Goal: Information Seeking & Learning: Check status

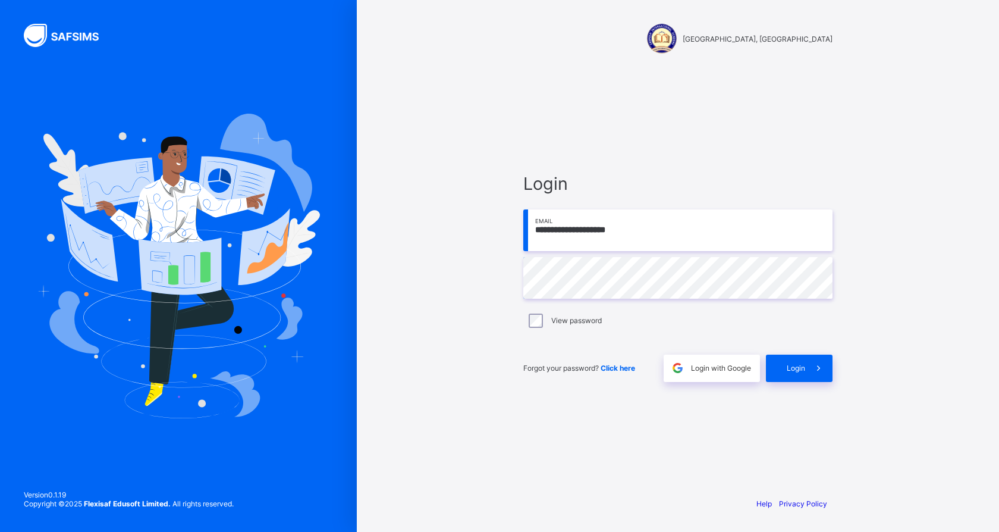
drag, startPoint x: 596, startPoint y: 238, endPoint x: 608, endPoint y: 238, distance: 12.5
click at [578, 238] on input "**********" at bounding box center [677, 230] width 309 height 42
click at [634, 230] on input "**********" at bounding box center [677, 230] width 309 height 42
click at [638, 232] on input "**********" at bounding box center [677, 230] width 309 height 42
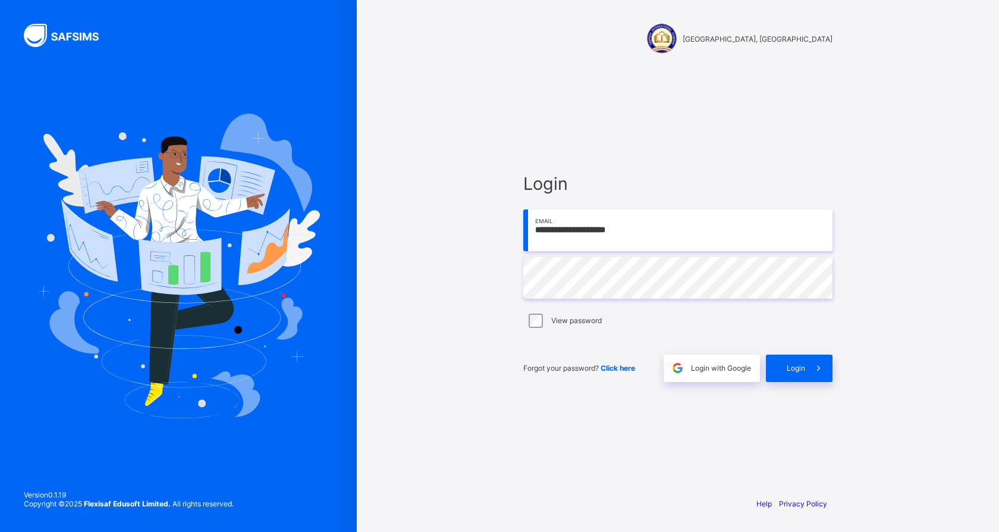
click at [635, 232] on input "**********" at bounding box center [677, 230] width 309 height 42
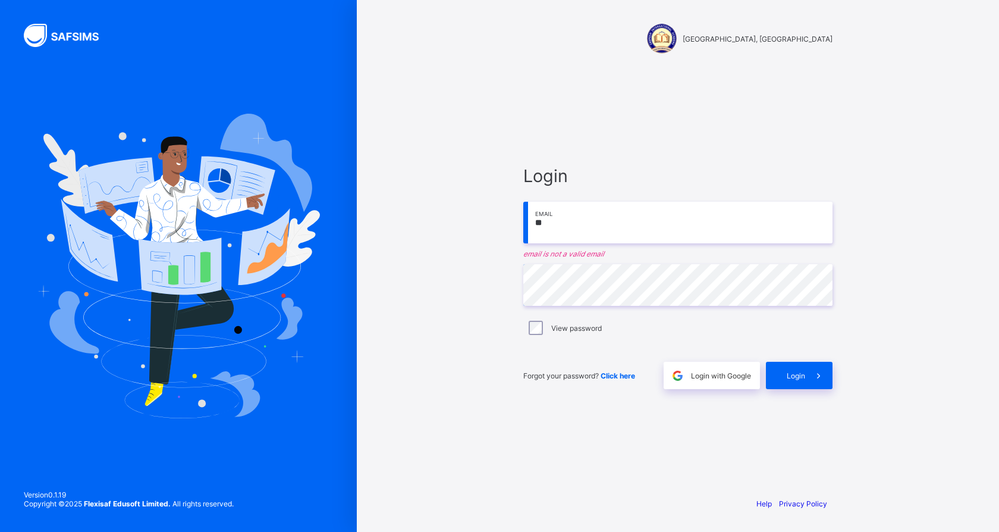
type input "*"
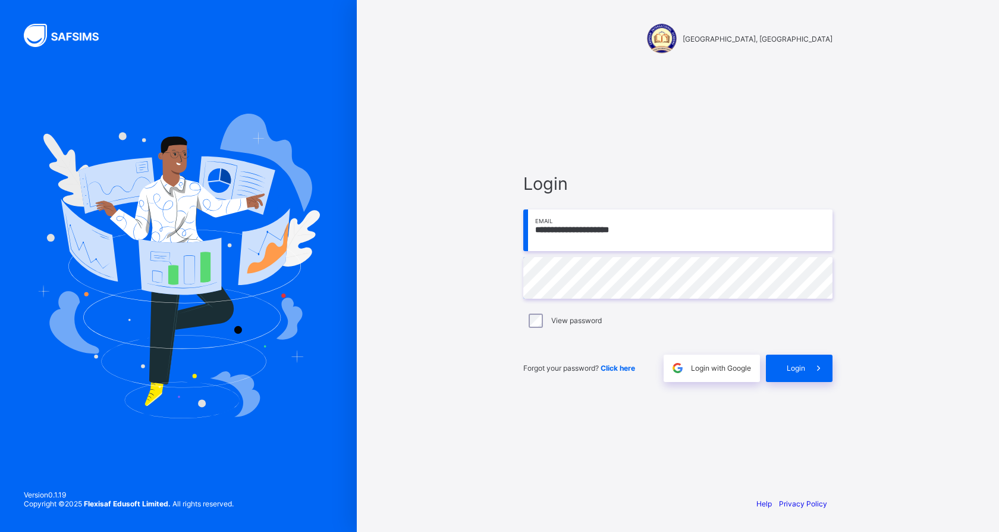
type input "**********"
click at [809, 374] on span at bounding box center [818, 367] width 27 height 27
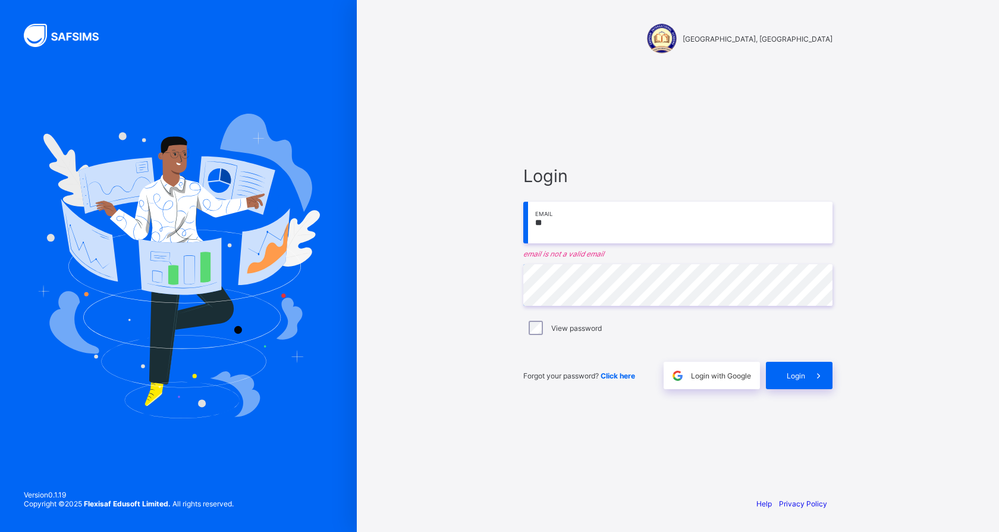
type input "*"
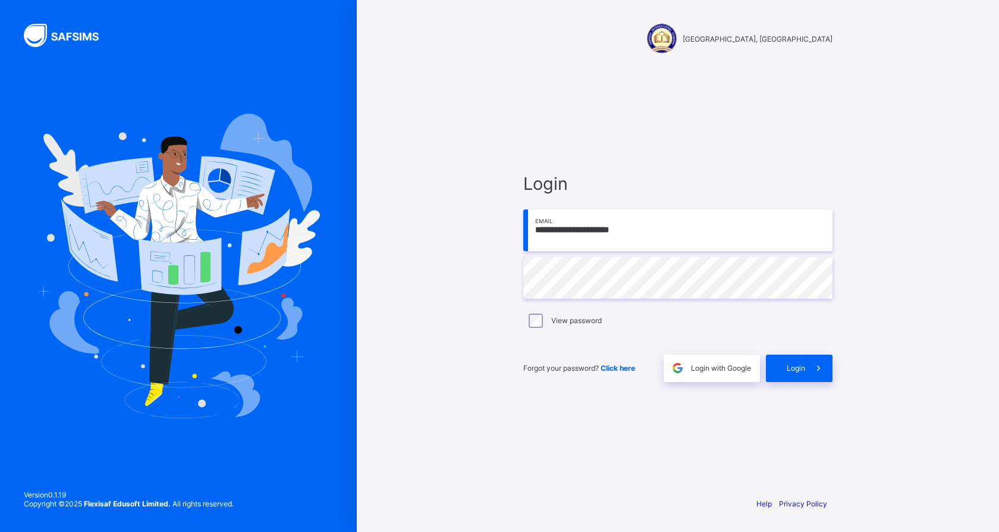
type input "**********"
click at [819, 363] on icon at bounding box center [818, 367] width 12 height 11
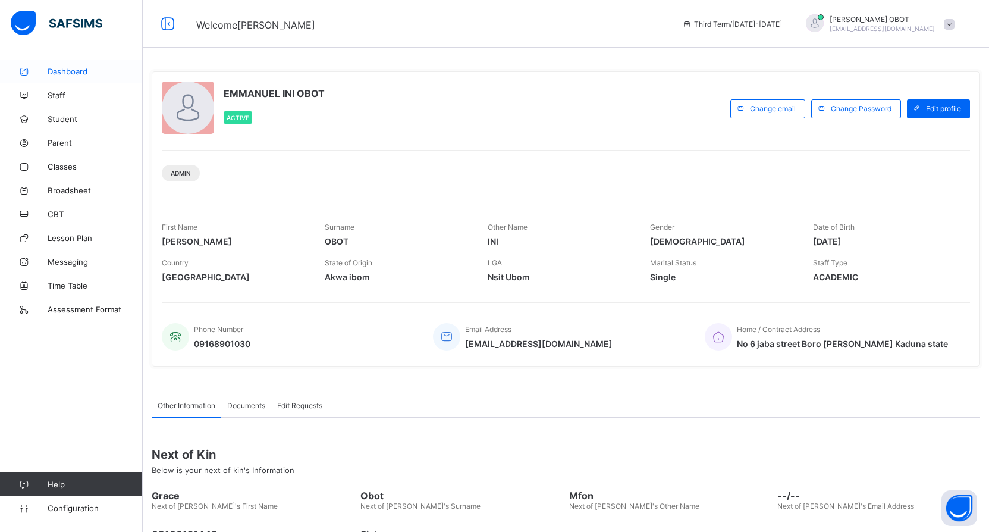
click at [54, 73] on span "Dashboard" at bounding box center [95, 72] width 95 height 10
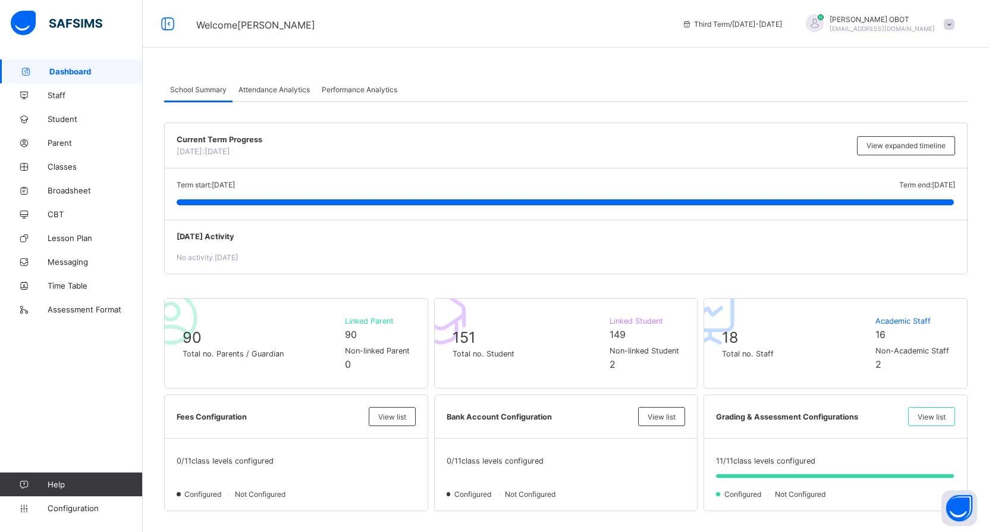
click at [355, 93] on span "Performance Analytics" at bounding box center [360, 89] width 76 height 9
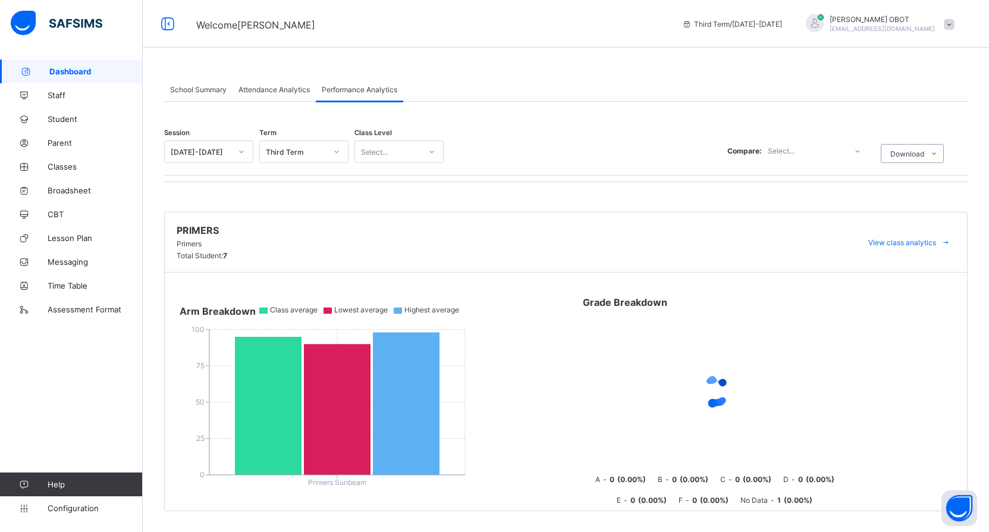
click at [208, 96] on div "School Summary" at bounding box center [198, 89] width 68 height 24
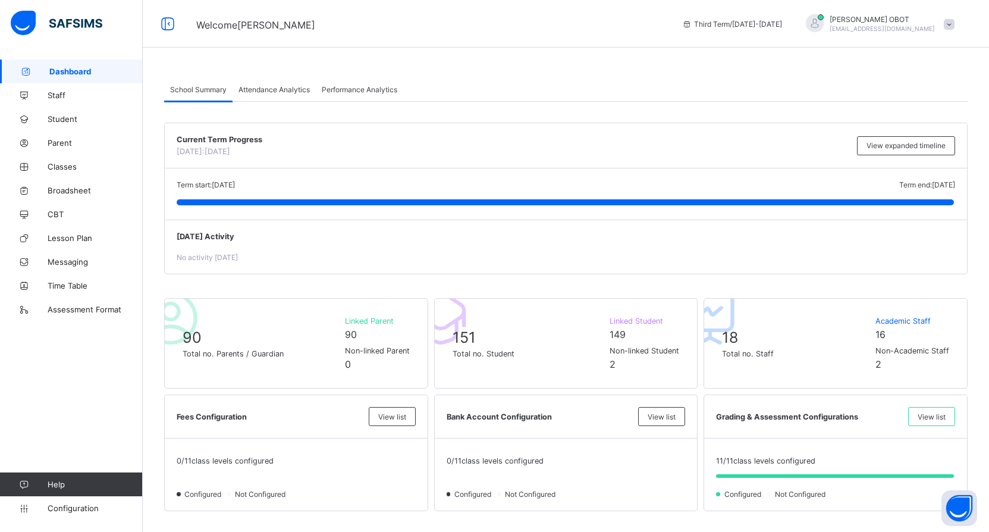
scroll to position [59, 0]
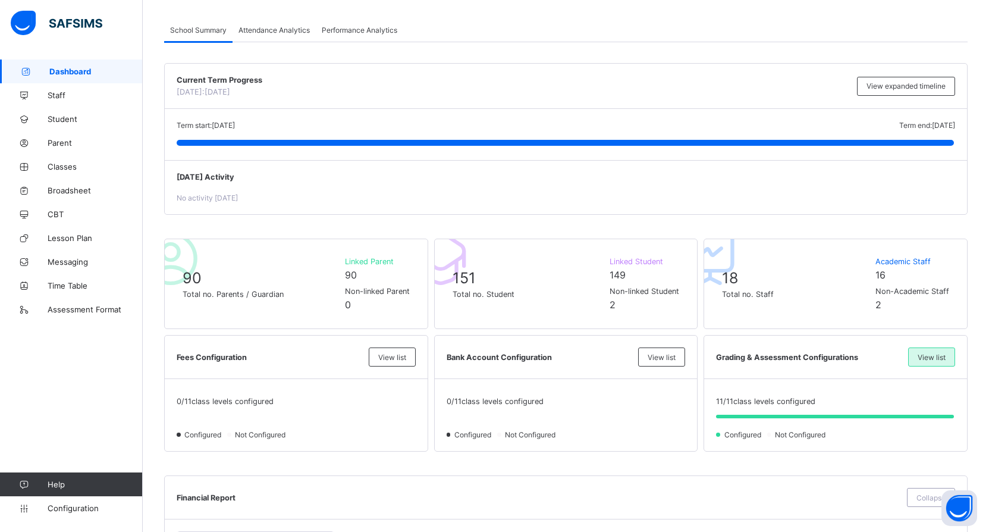
click at [953, 350] on div "View list" at bounding box center [931, 356] width 47 height 19
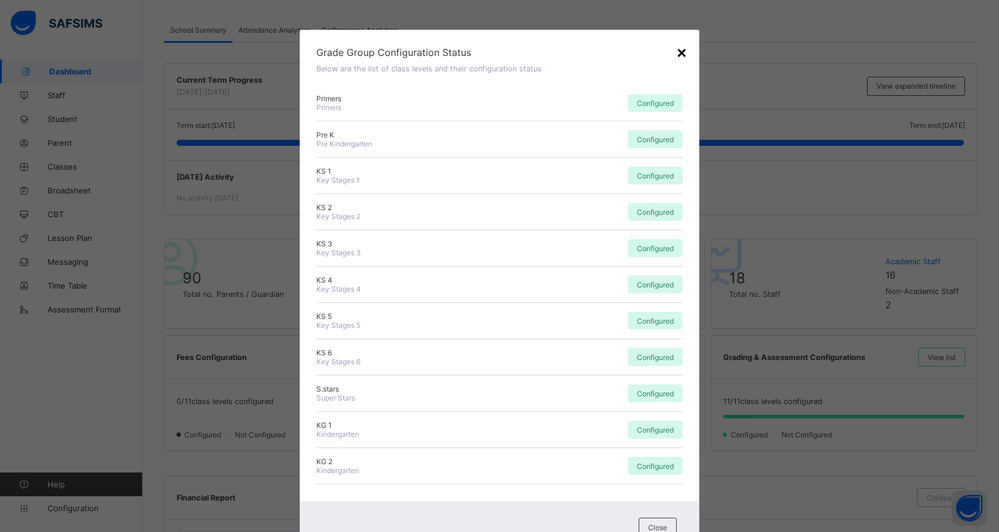
click at [676, 52] on div "×" at bounding box center [681, 52] width 11 height 20
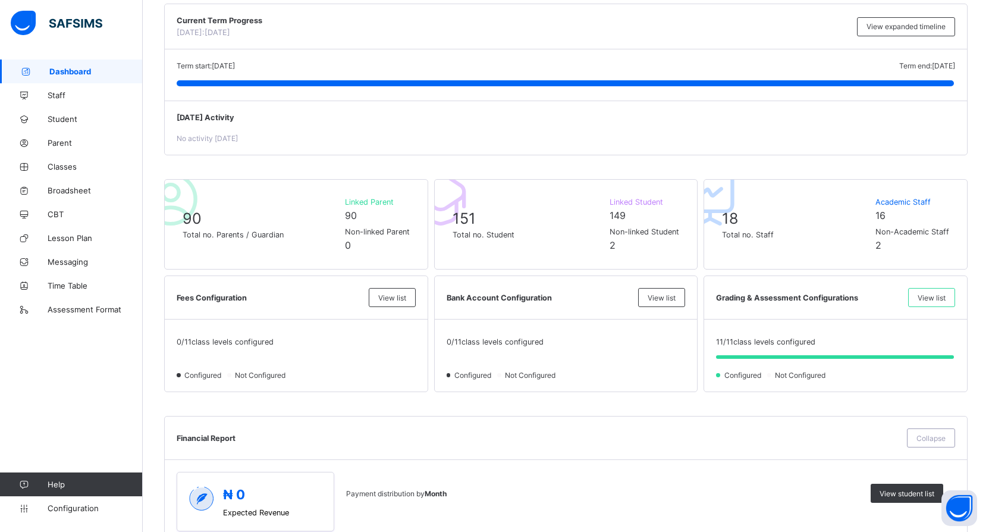
scroll to position [178, 0]
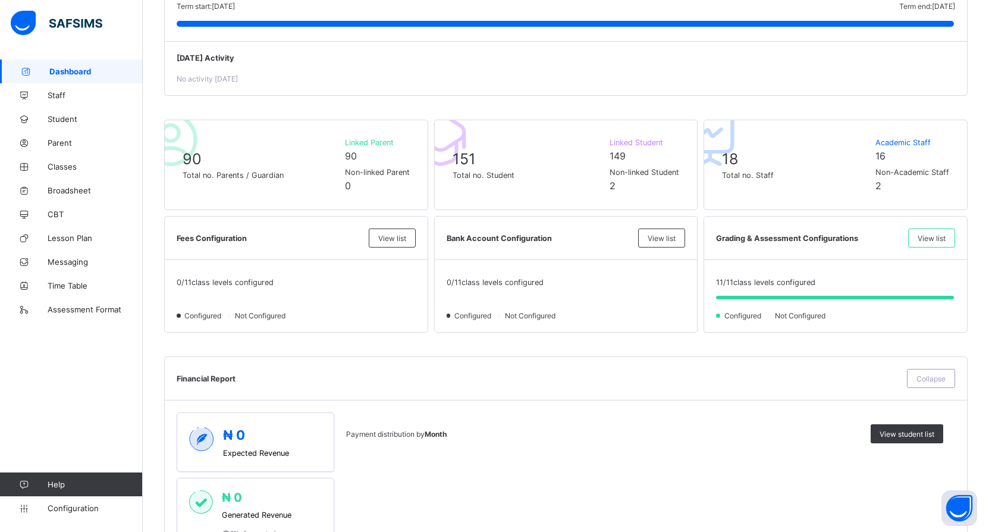
click at [748, 248] on div "Grading & Assessment Configurations View list" at bounding box center [835, 237] width 263 height 43
click at [758, 248] on div "Grading & Assessment Configurations View list" at bounding box center [835, 237] width 263 height 43
click at [765, 253] on div "Grading & Assessment Configurations View list" at bounding box center [835, 237] width 263 height 43
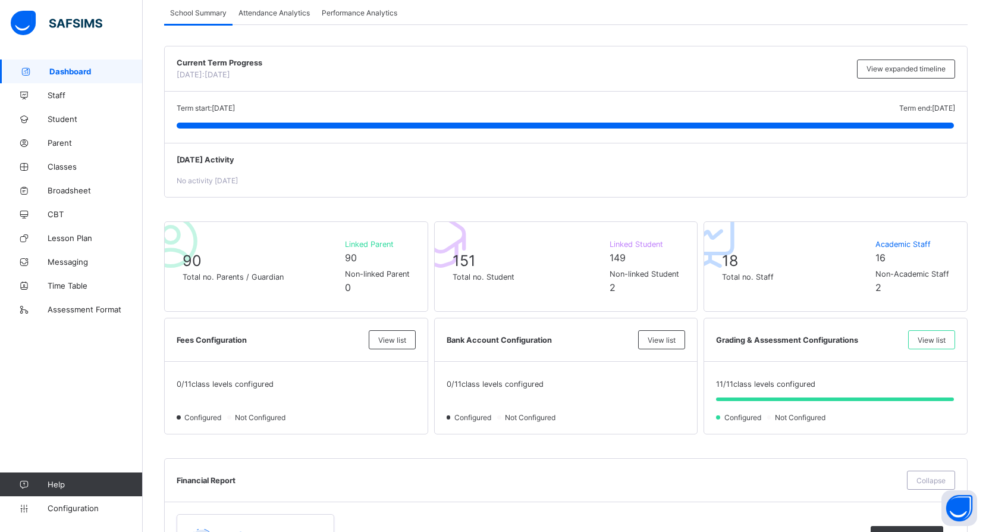
scroll to position [0, 0]
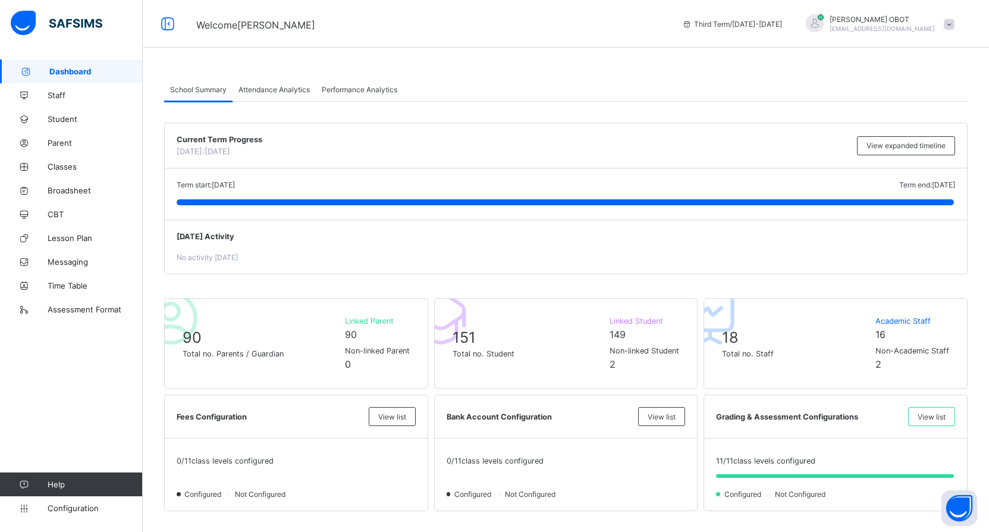
click at [400, 155] on div "Current Term Progress Today: 27th August, 2025" at bounding box center [514, 145] width 674 height 21
click at [97, 511] on span "Configuration" at bounding box center [95, 508] width 95 height 10
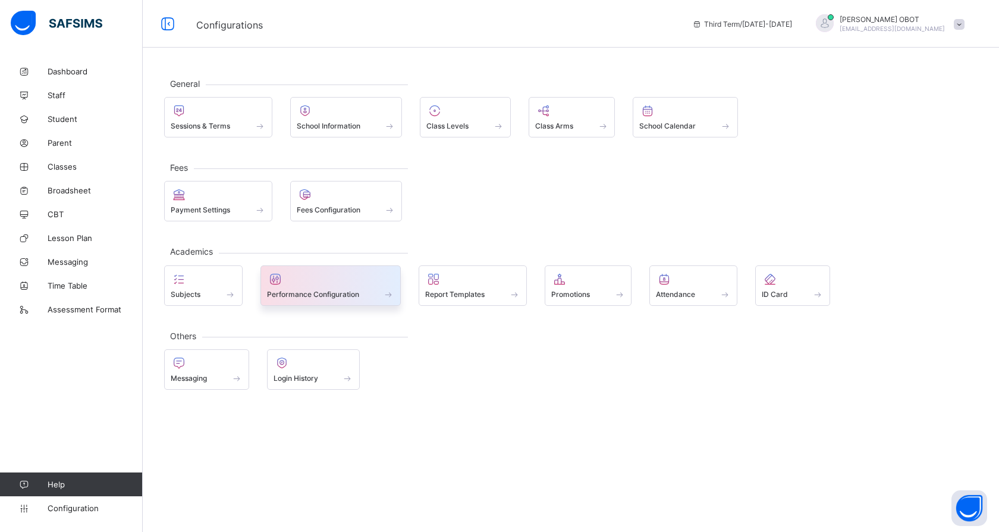
click at [335, 286] on span at bounding box center [331, 287] width 128 height 3
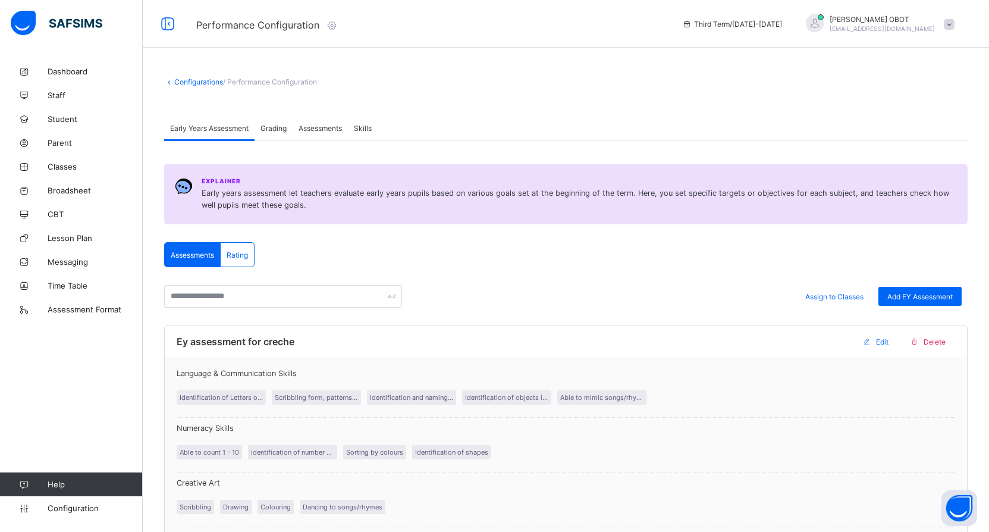
click at [281, 134] on div "Grading" at bounding box center [274, 128] width 38 height 24
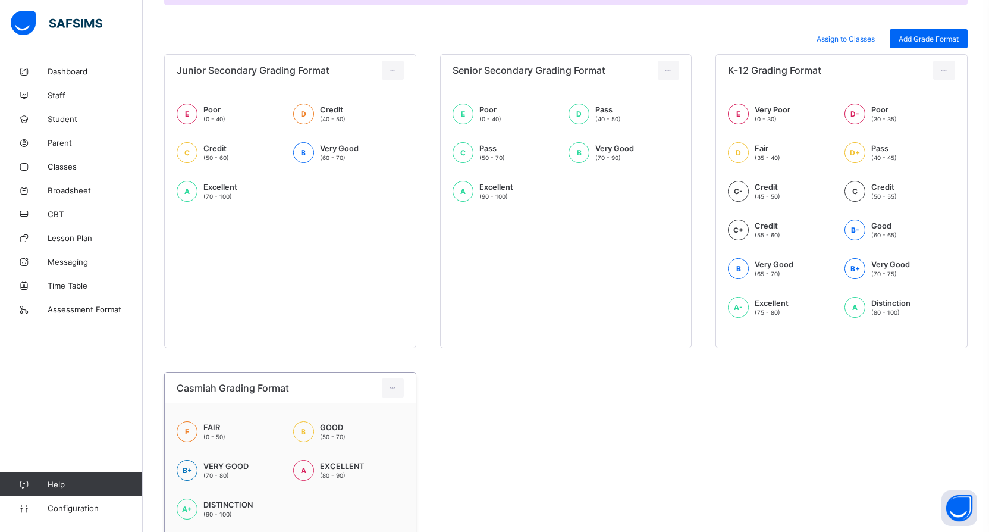
scroll to position [266, 0]
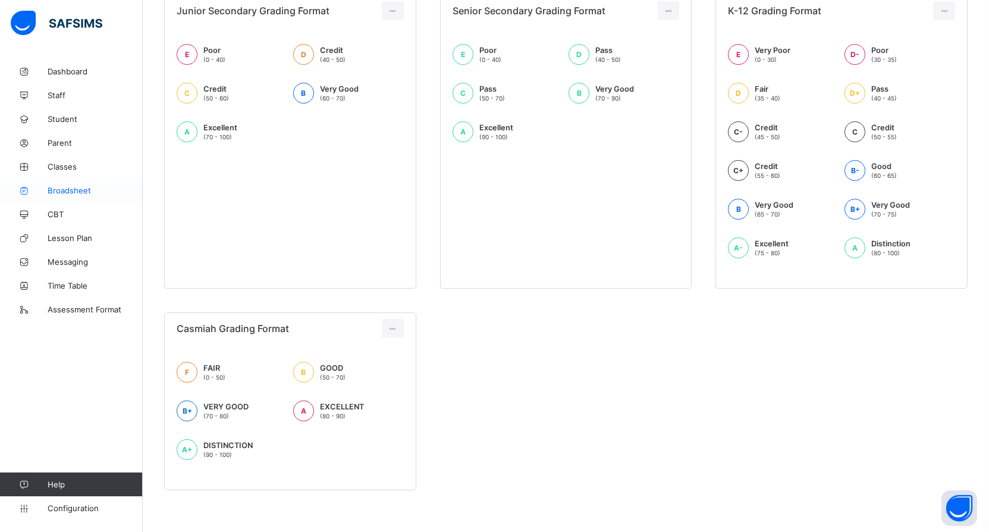
click at [70, 192] on span "Broadsheet" at bounding box center [95, 191] width 95 height 10
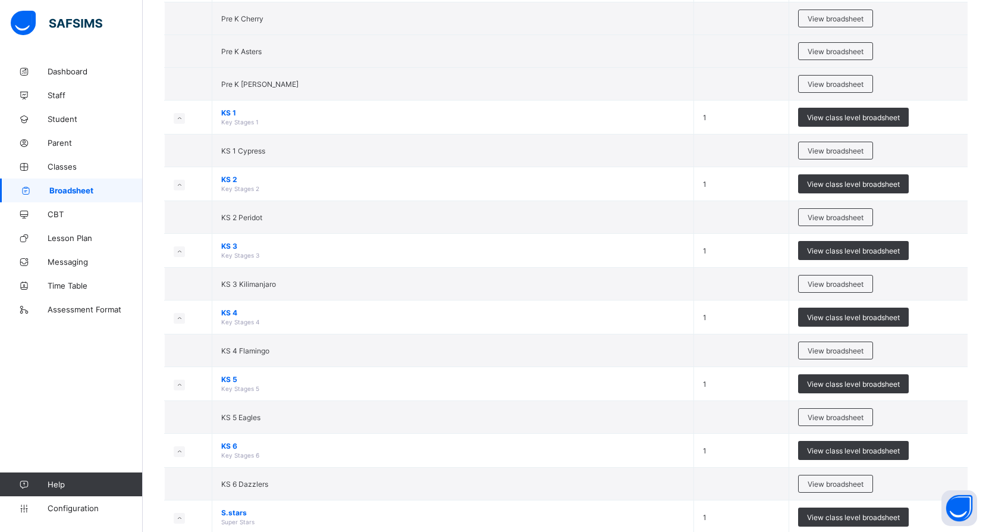
scroll to position [59, 0]
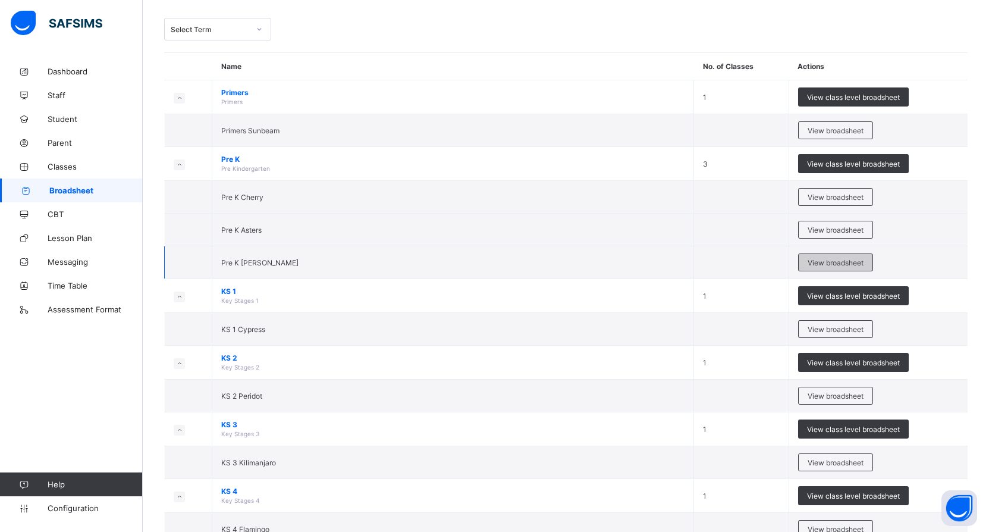
click at [832, 262] on span "View broadsheet" at bounding box center [836, 262] width 56 height 9
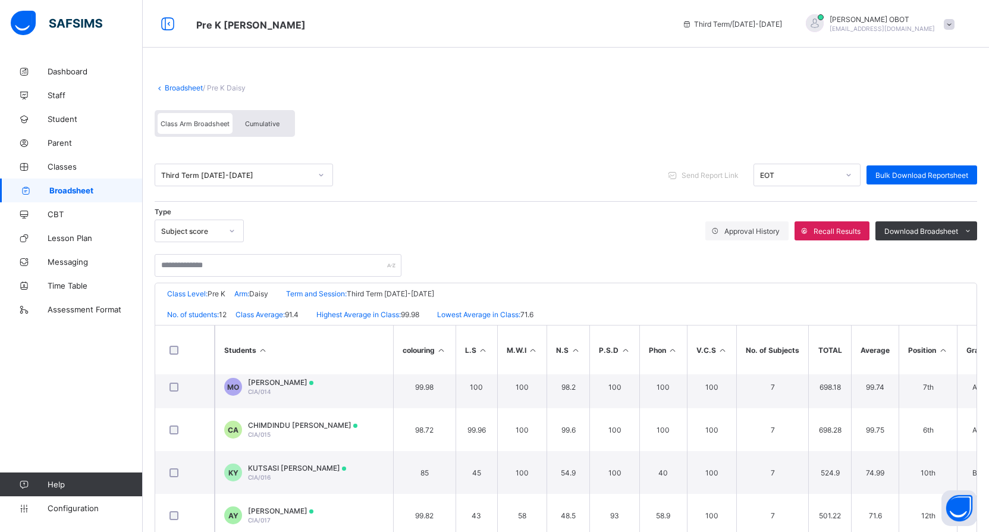
scroll to position [115, 0]
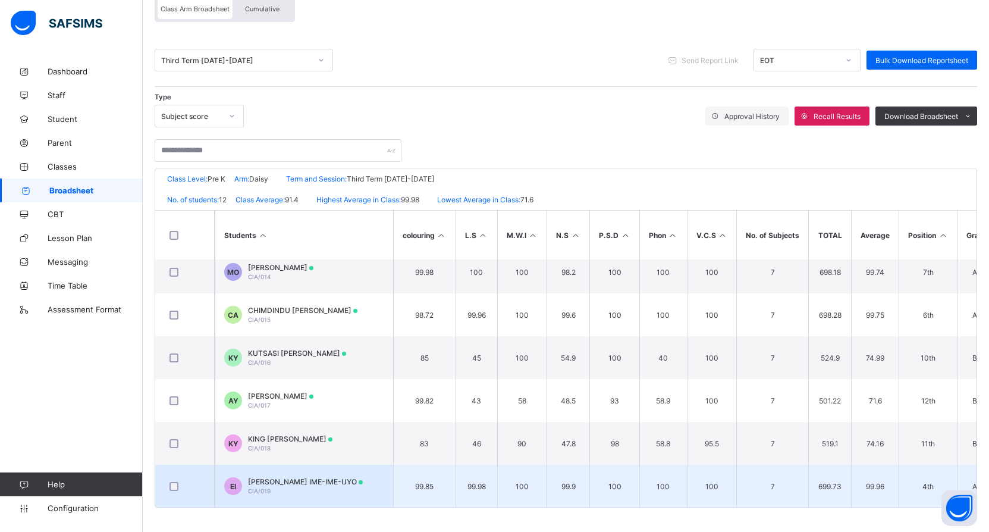
click at [350, 472] on td "EI ELIZABETH IME-IME-UYO CIA/019" at bounding box center [304, 485] width 178 height 43
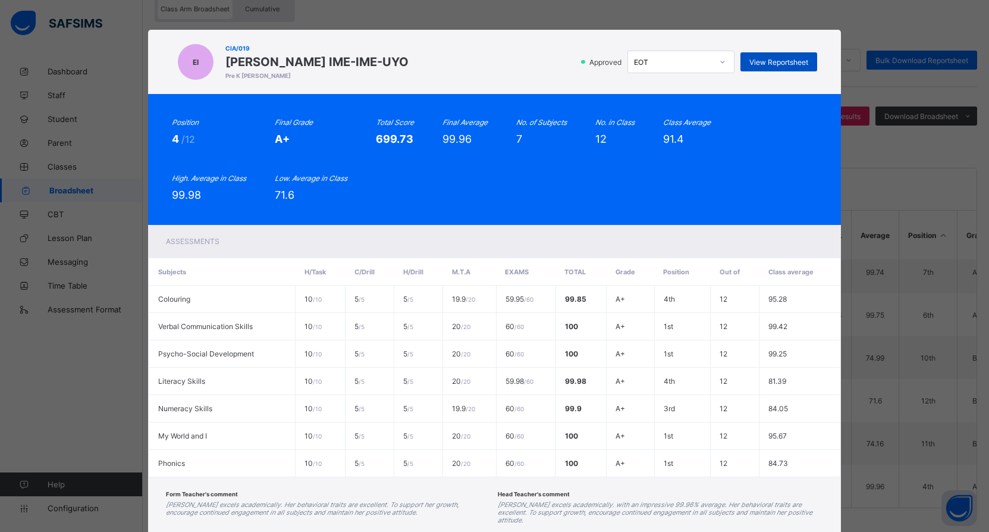
click at [802, 67] on div "View Reportsheet" at bounding box center [778, 61] width 77 height 19
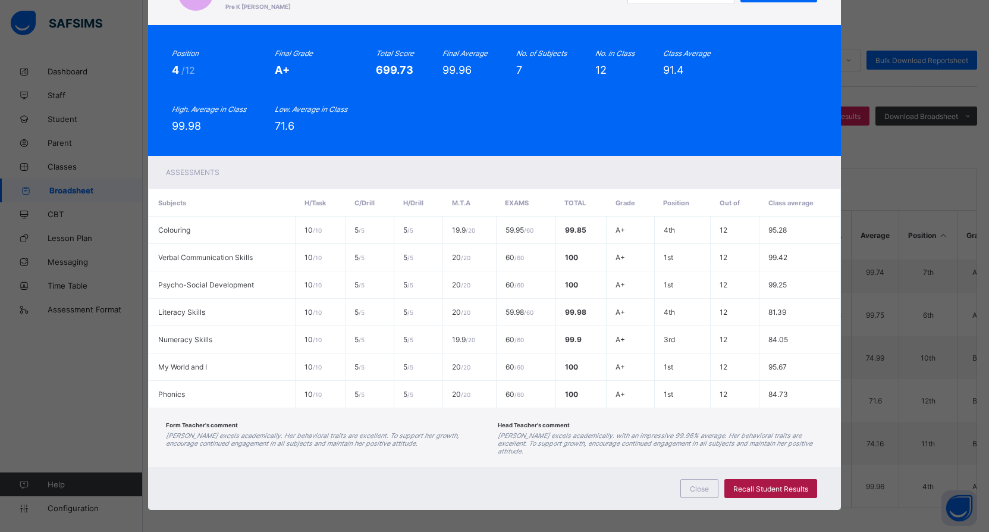
click at [770, 484] on span "Recall Student Results" at bounding box center [770, 488] width 75 height 9
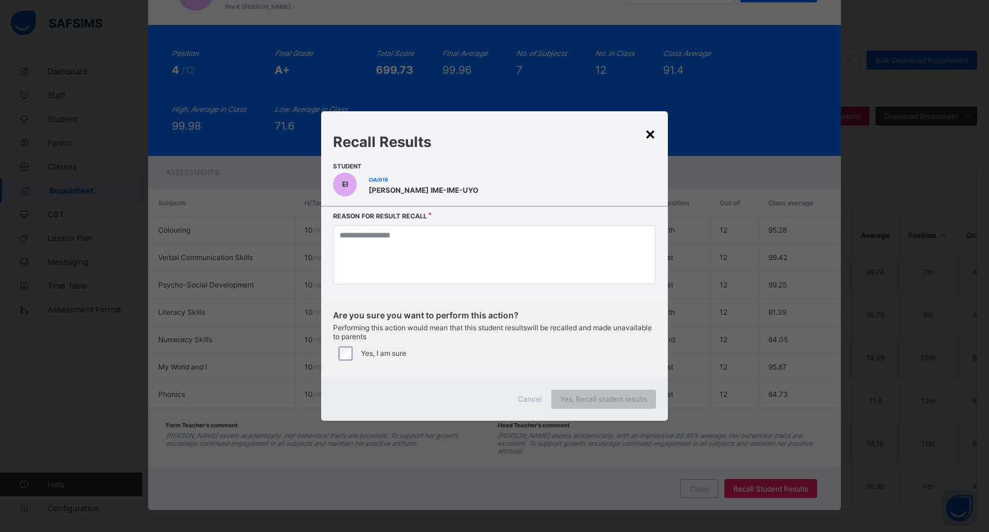
click at [648, 139] on div "×" at bounding box center [650, 133] width 11 height 20
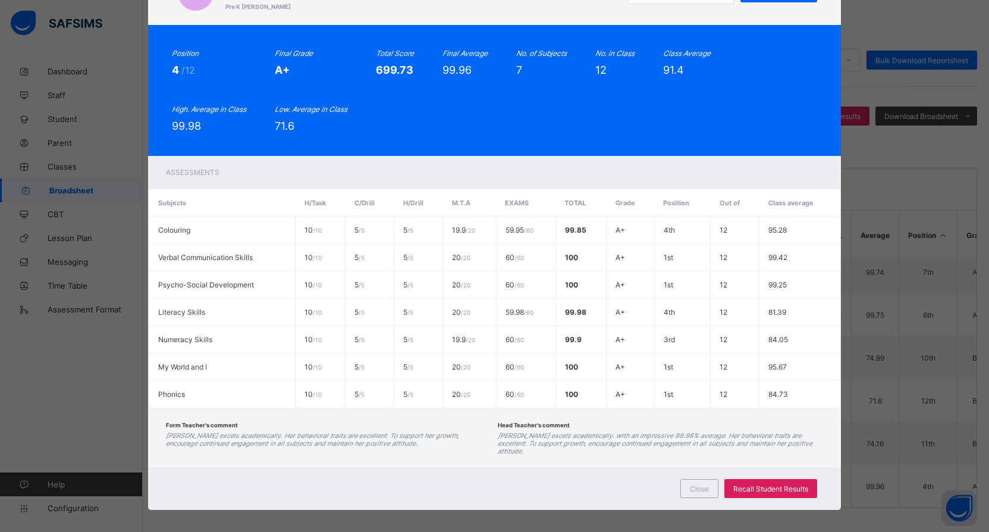
scroll to position [0, 0]
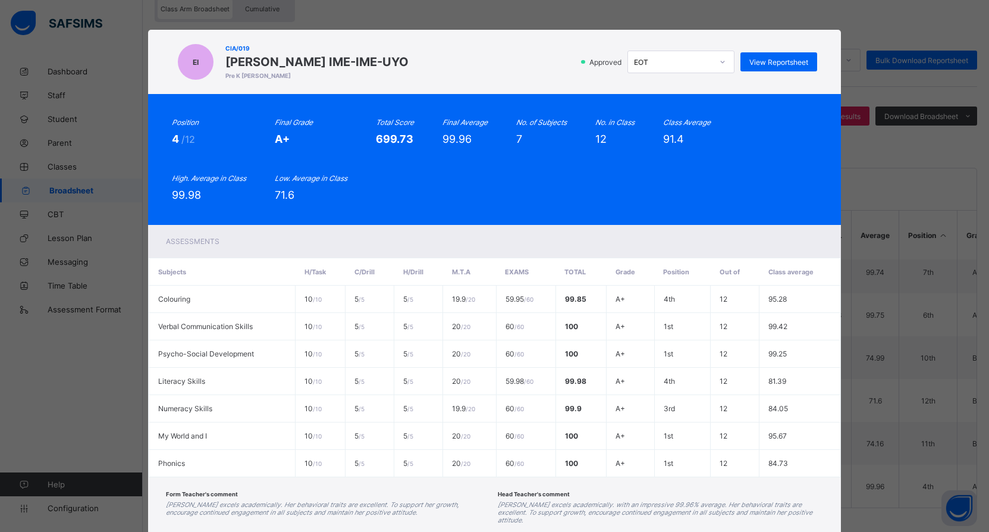
click at [722, 59] on icon at bounding box center [722, 62] width 7 height 12
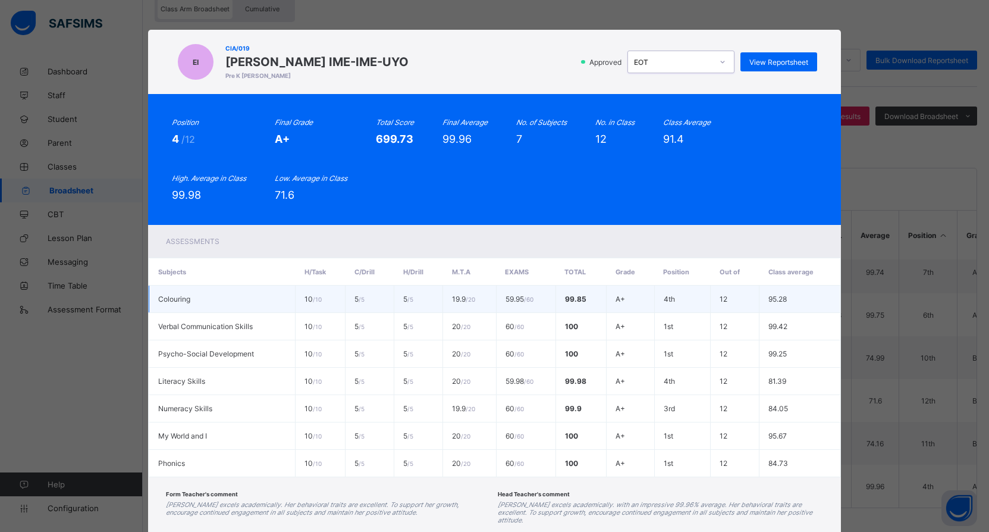
scroll to position [69, 0]
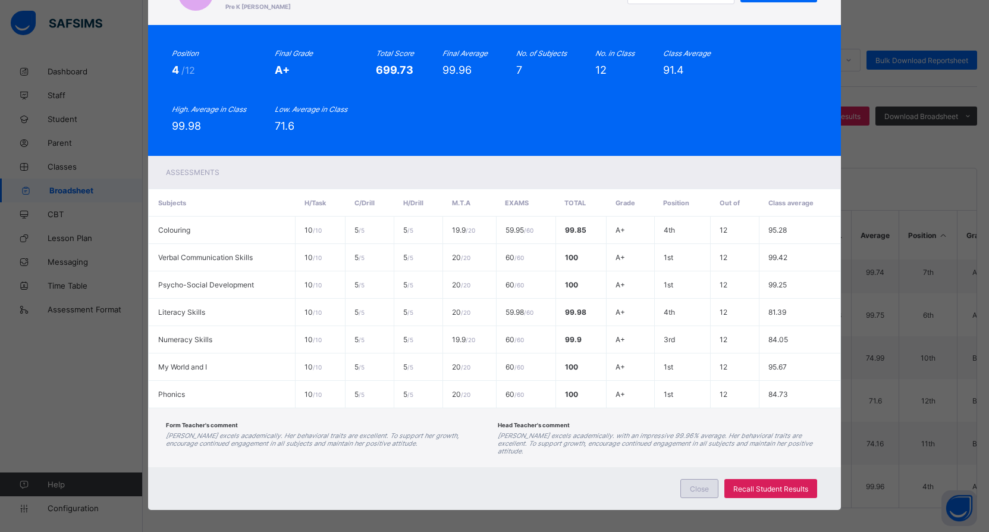
click at [688, 485] on div "Close" at bounding box center [699, 488] width 38 height 19
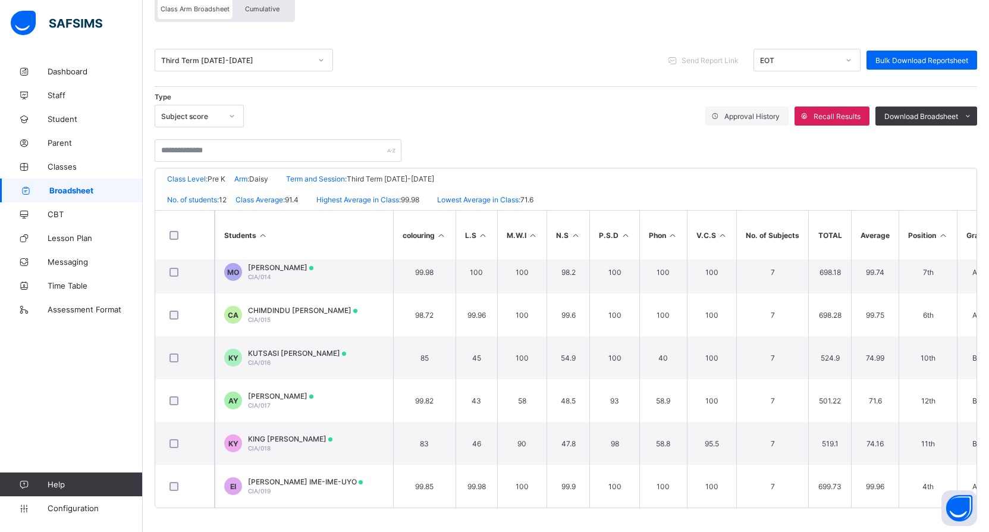
click at [332, 434] on span "KING ZION SAWNTONG YOCKNOM" at bounding box center [290, 438] width 84 height 9
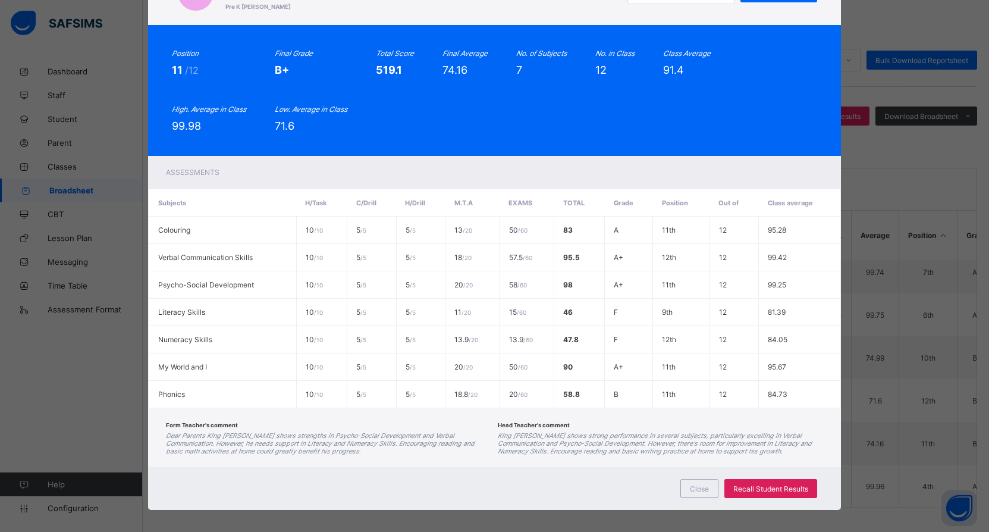
click at [364, 431] on span at bounding box center [328, 430] width 325 height 3
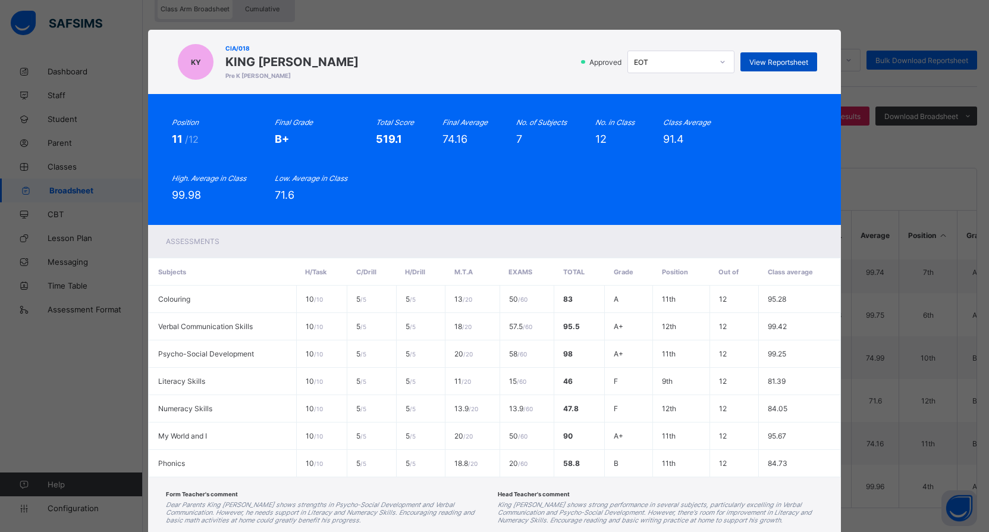
click at [793, 56] on div "View Reportsheet" at bounding box center [778, 61] width 77 height 19
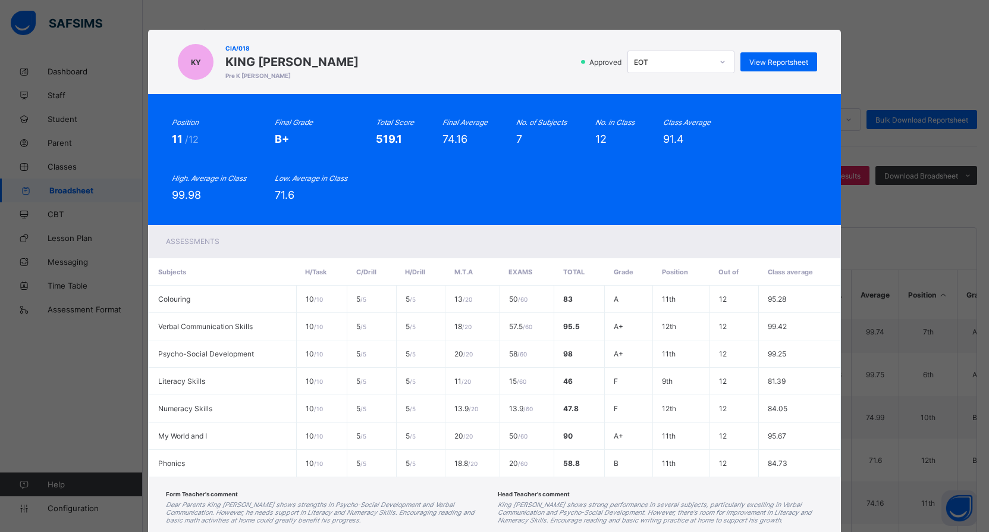
scroll to position [77, 0]
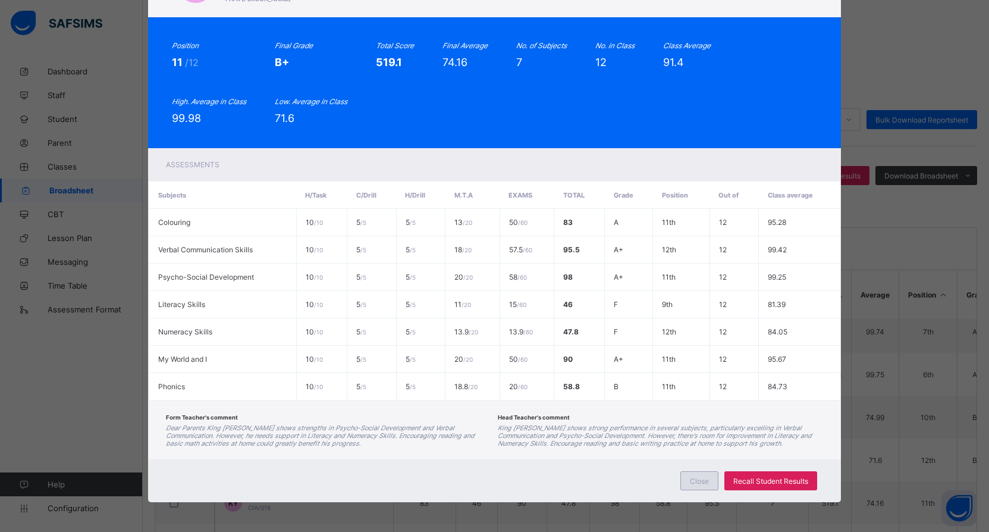
click at [697, 483] on span "Close" at bounding box center [699, 480] width 19 height 9
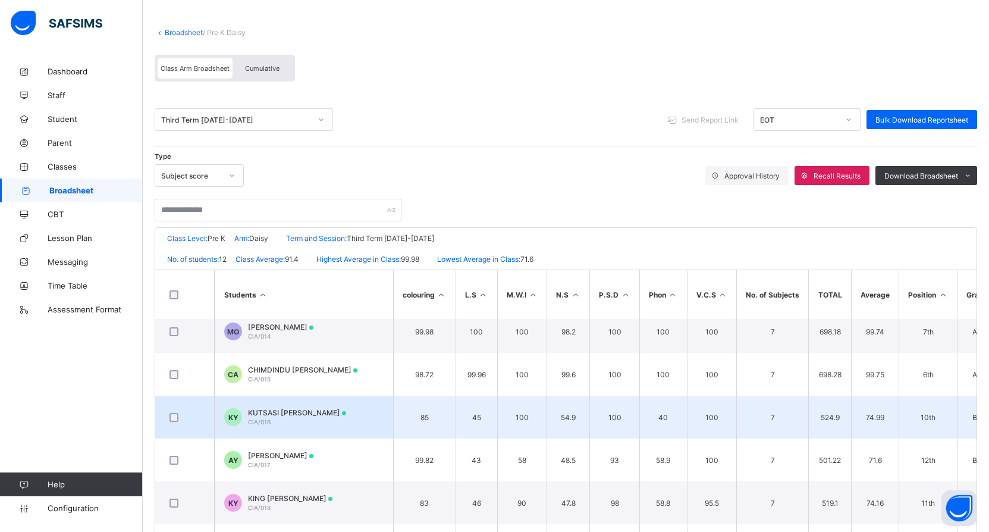
click at [337, 421] on td "KY KUTSASI ALEXANDER YEKPOWUDU CIA/016" at bounding box center [304, 416] width 178 height 43
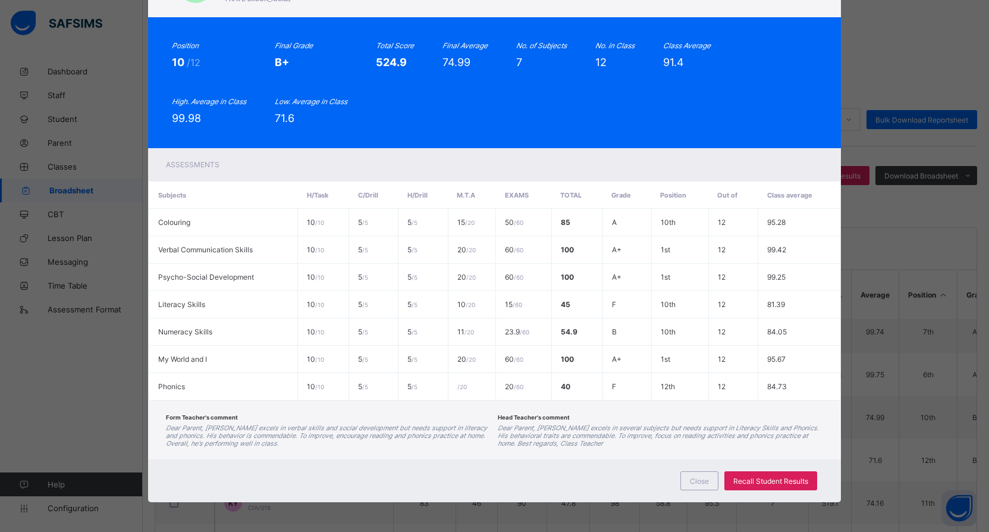
click at [337, 420] on div "Form Teacher's comment Dear Parent, Alexander excels in verbal skills and socia…" at bounding box center [328, 429] width 325 height 35
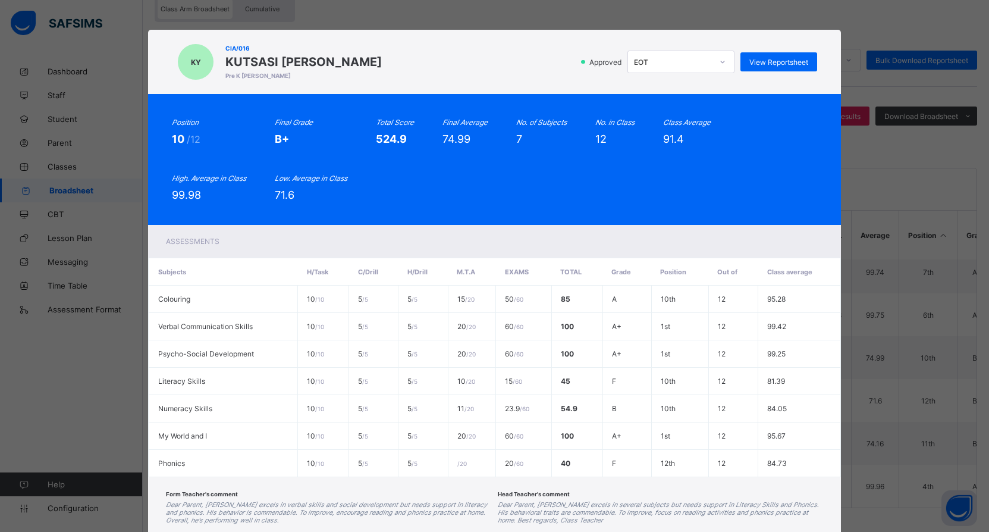
scroll to position [0, 0]
click at [802, 58] on span "View Reportsheet" at bounding box center [778, 62] width 59 height 9
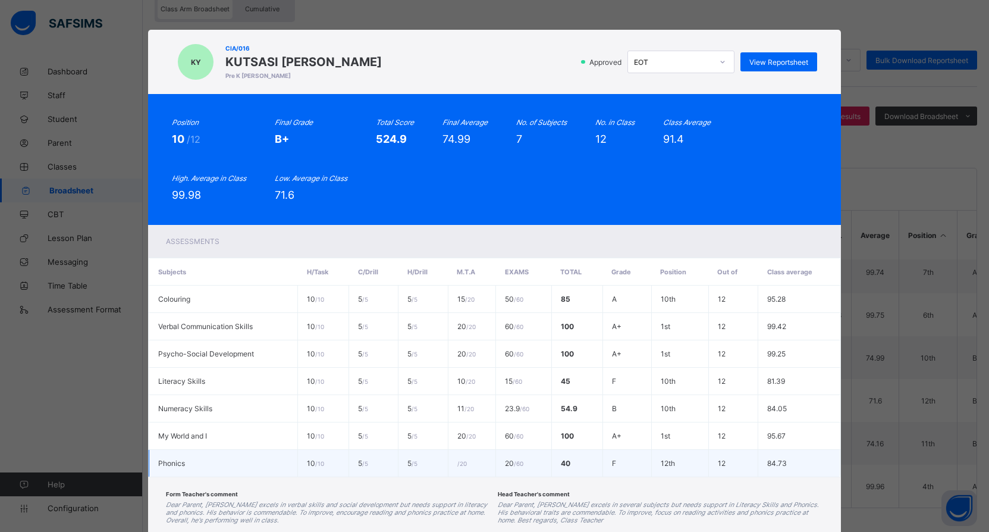
scroll to position [77, 0]
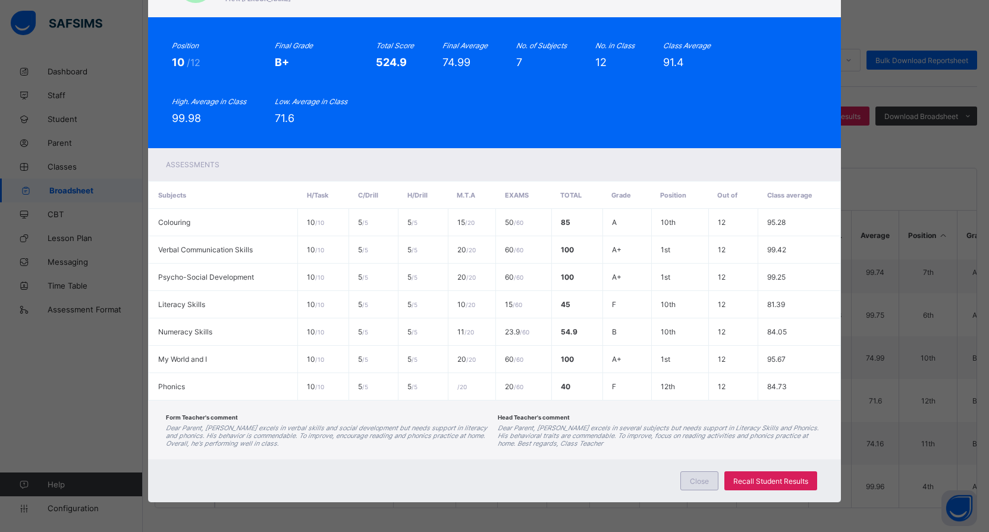
click at [709, 480] on span "Close" at bounding box center [699, 480] width 19 height 9
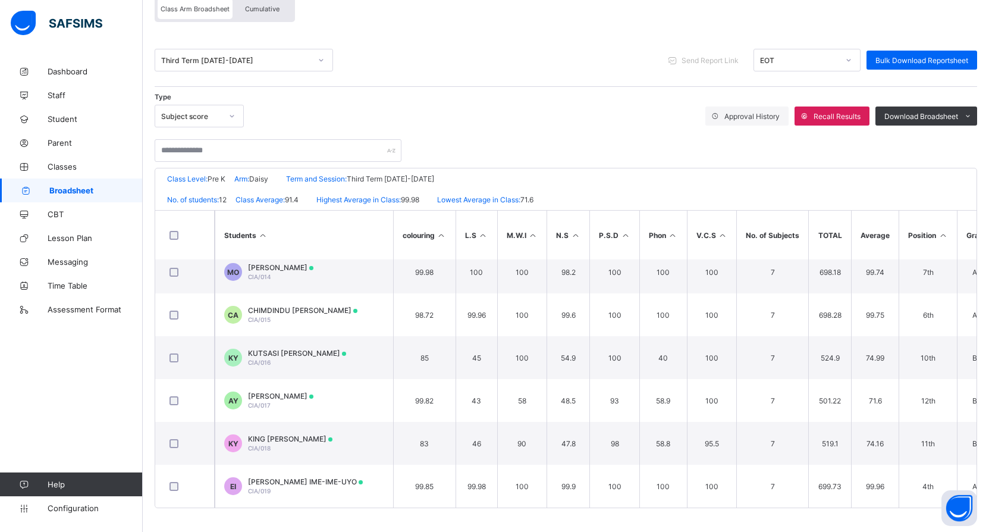
click at [77, 193] on span "Broadsheet" at bounding box center [95, 191] width 93 height 10
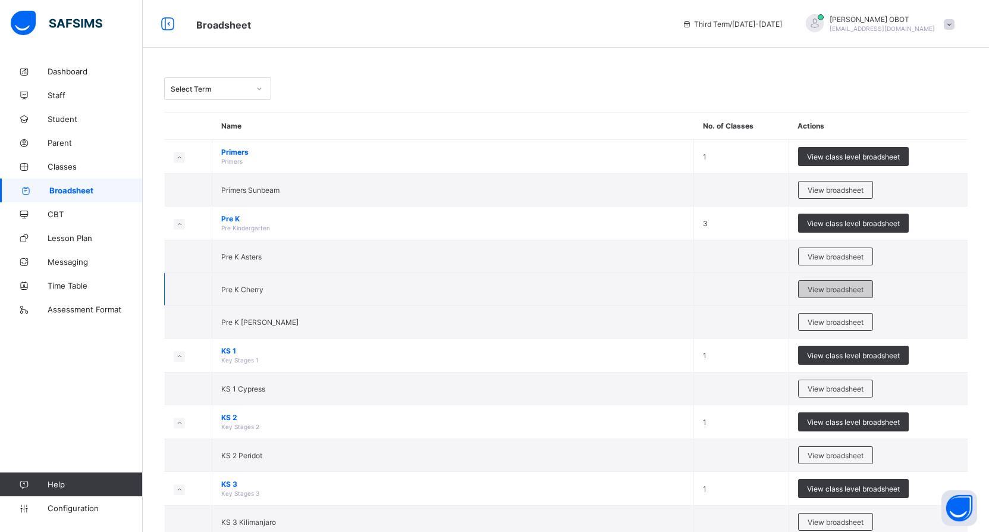
click at [855, 296] on div "View broadsheet" at bounding box center [835, 289] width 75 height 18
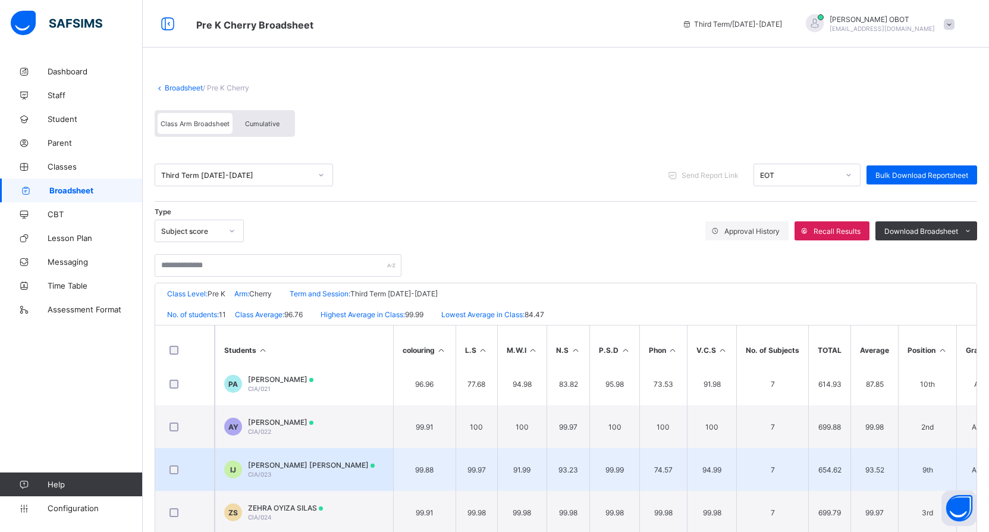
scroll to position [119, 0]
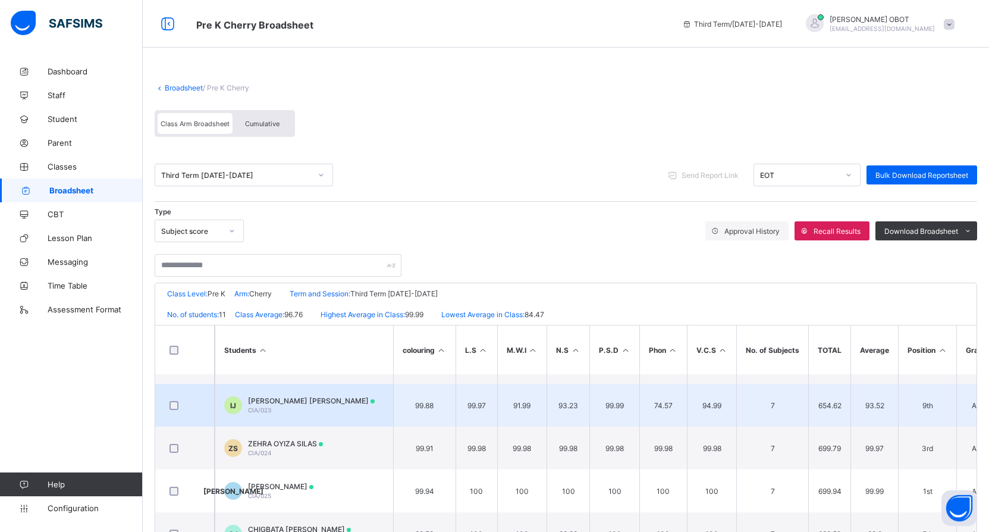
click at [334, 409] on div "ISAAC CHUKWUEMEKA JOSEPH CIA/023" at bounding box center [311, 405] width 127 height 18
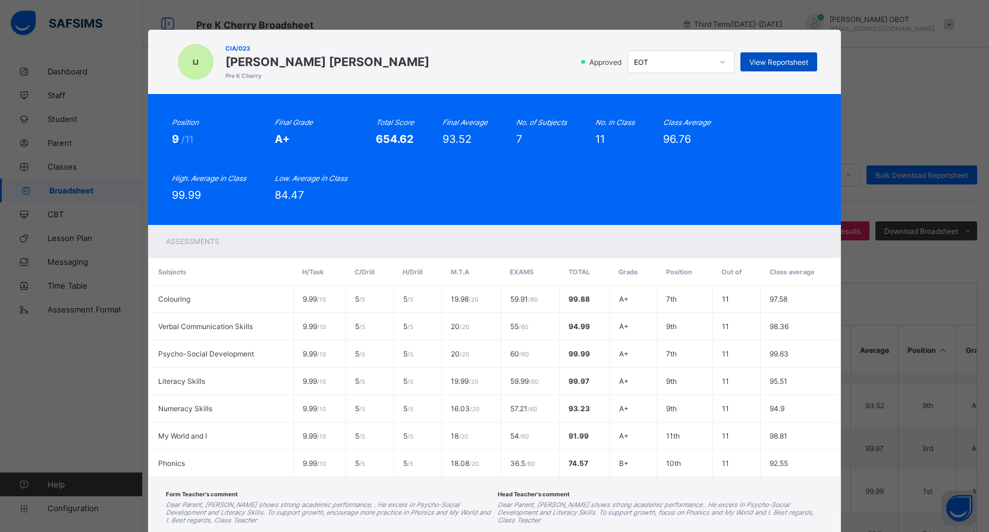
click at [811, 59] on div "View Reportsheet" at bounding box center [778, 61] width 77 height 19
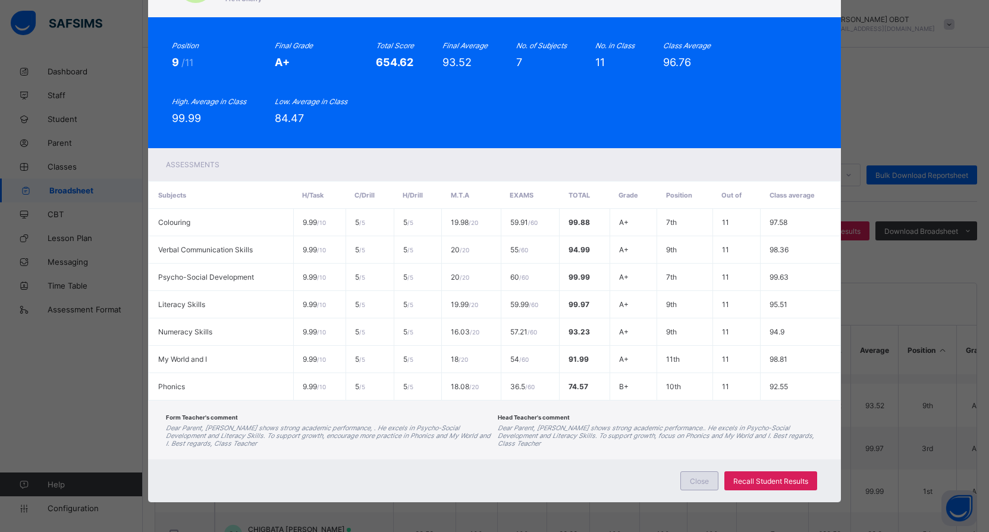
click at [681, 479] on div "Close" at bounding box center [699, 480] width 38 height 19
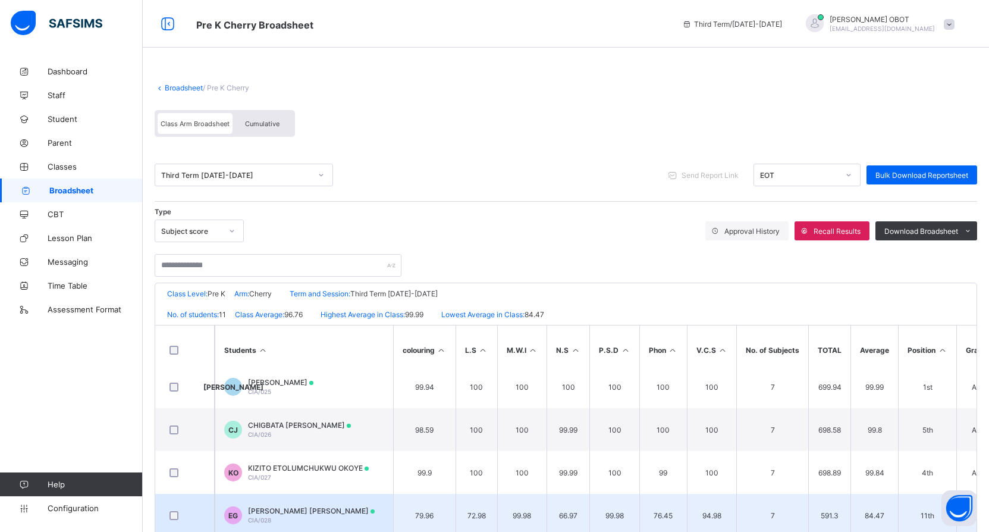
scroll to position [59, 0]
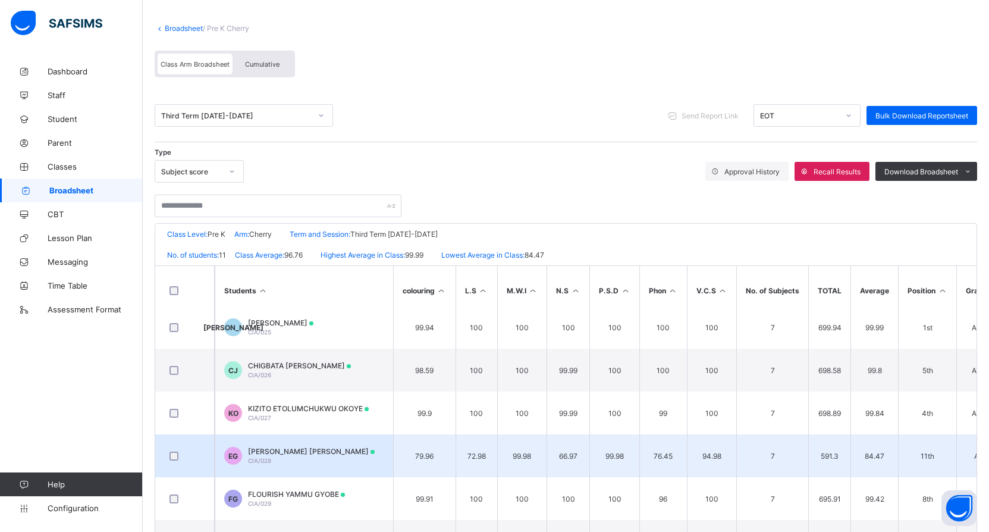
click at [316, 469] on td "EG EMMANUEL ALI GODWIN CIA/028" at bounding box center [304, 455] width 178 height 43
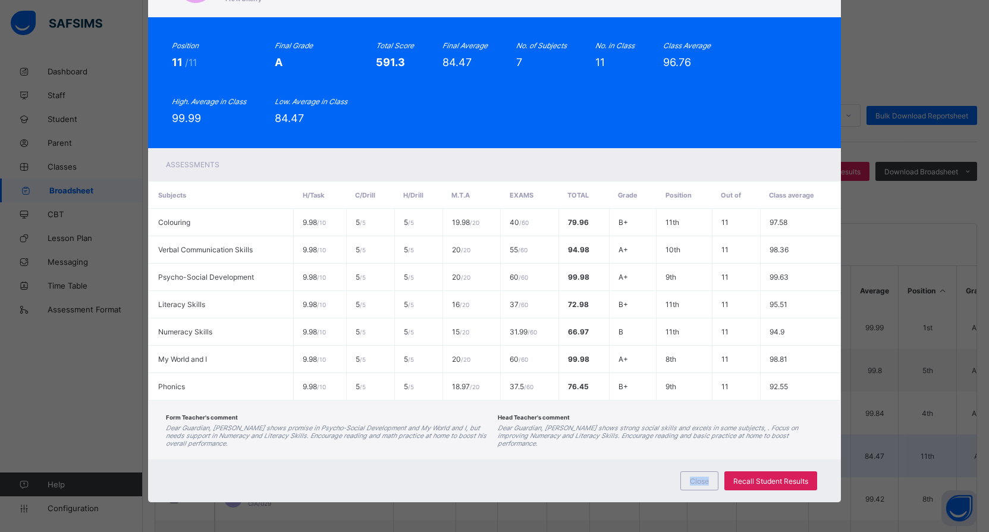
click at [316, 469] on div "Close Recall Student Results" at bounding box center [494, 480] width 692 height 43
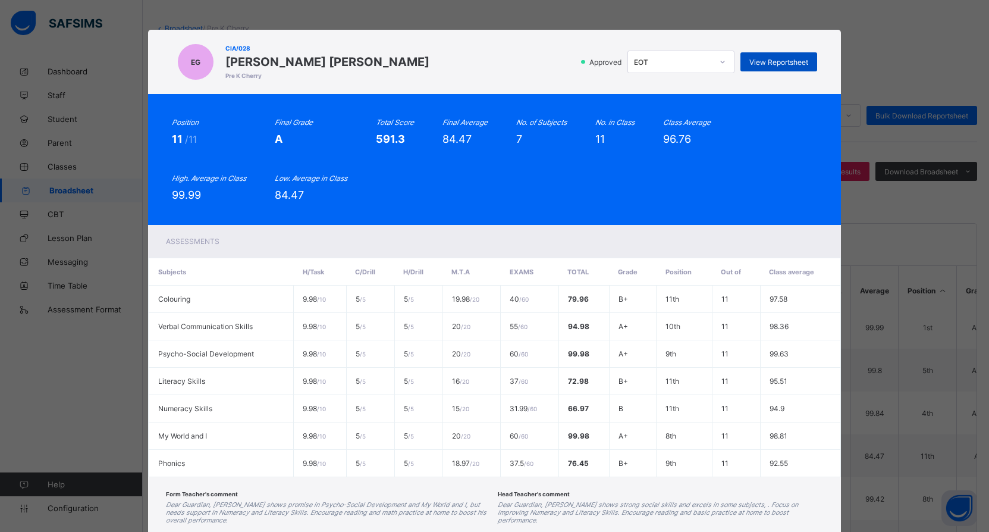
click at [811, 59] on div "View Reportsheet" at bounding box center [778, 61] width 77 height 19
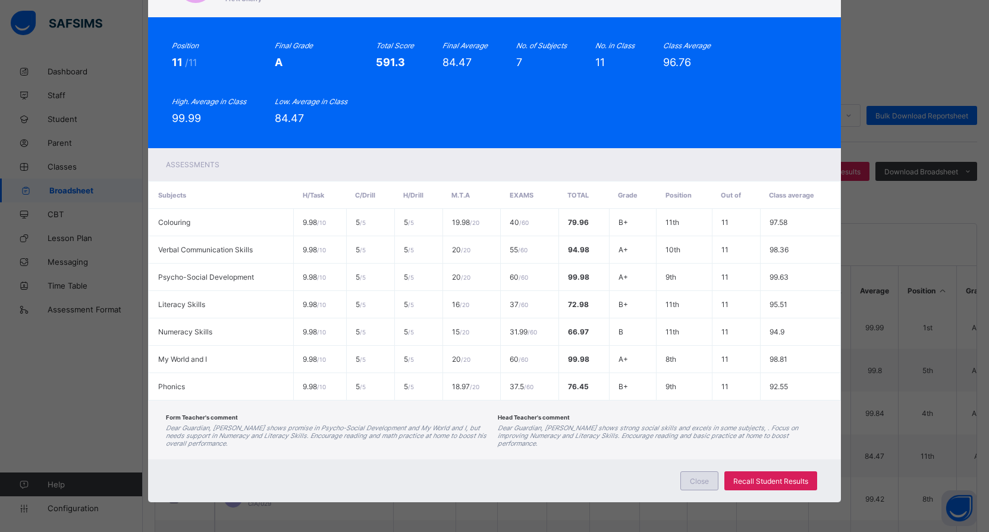
click at [701, 486] on div "Close" at bounding box center [699, 480] width 38 height 19
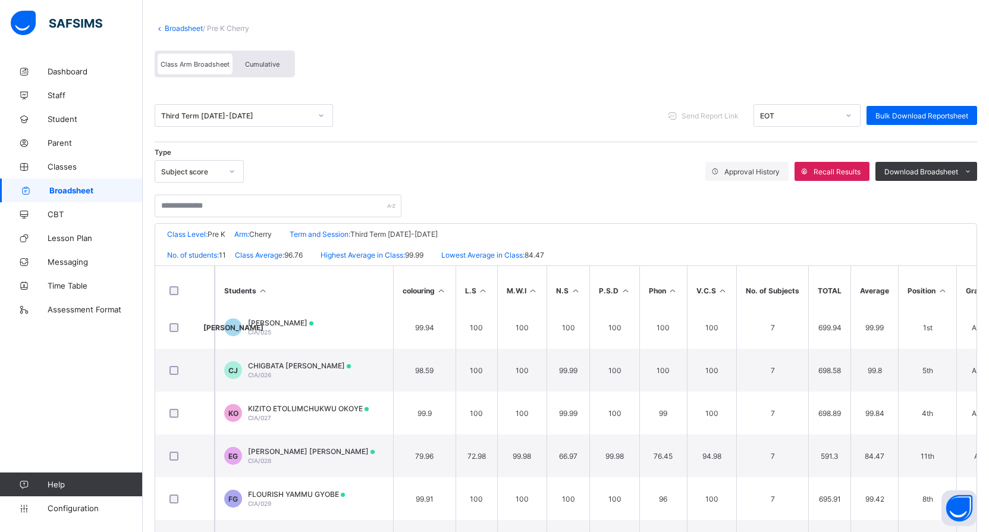
click at [99, 187] on span "Broadsheet" at bounding box center [95, 191] width 93 height 10
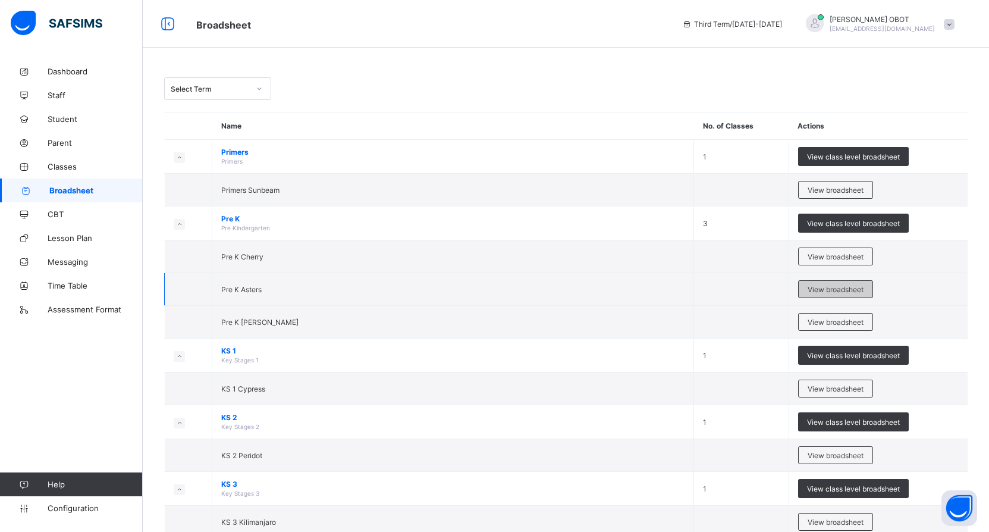
click at [846, 287] on span "View broadsheet" at bounding box center [836, 289] width 56 height 9
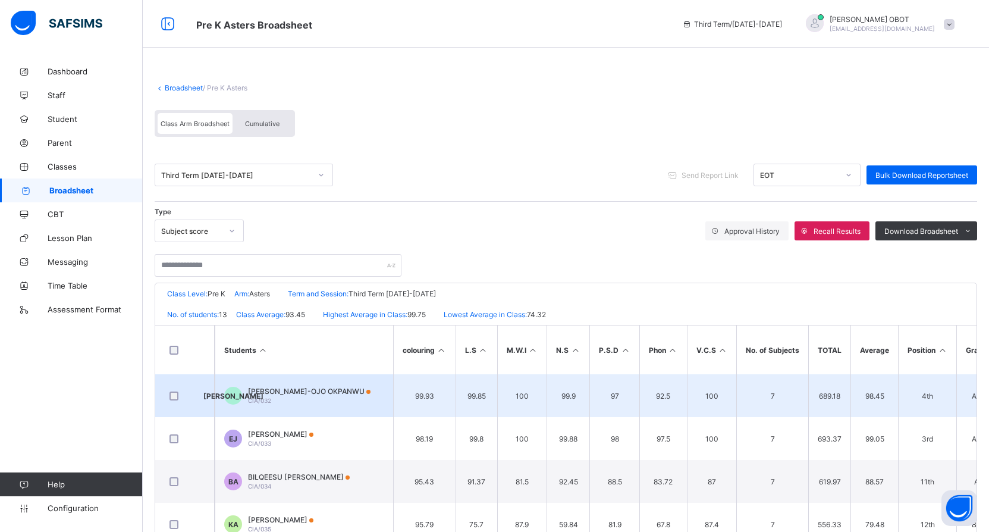
click at [321, 402] on div "JASMINE UREDO-OJO OKPANWU CIA/032" at bounding box center [309, 396] width 123 height 18
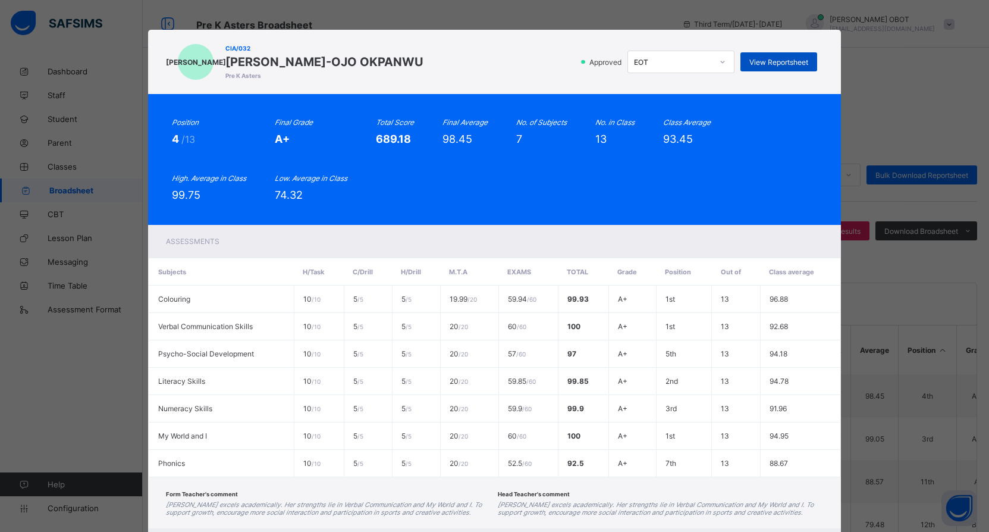
click at [795, 61] on span "View Reportsheet" at bounding box center [778, 62] width 59 height 9
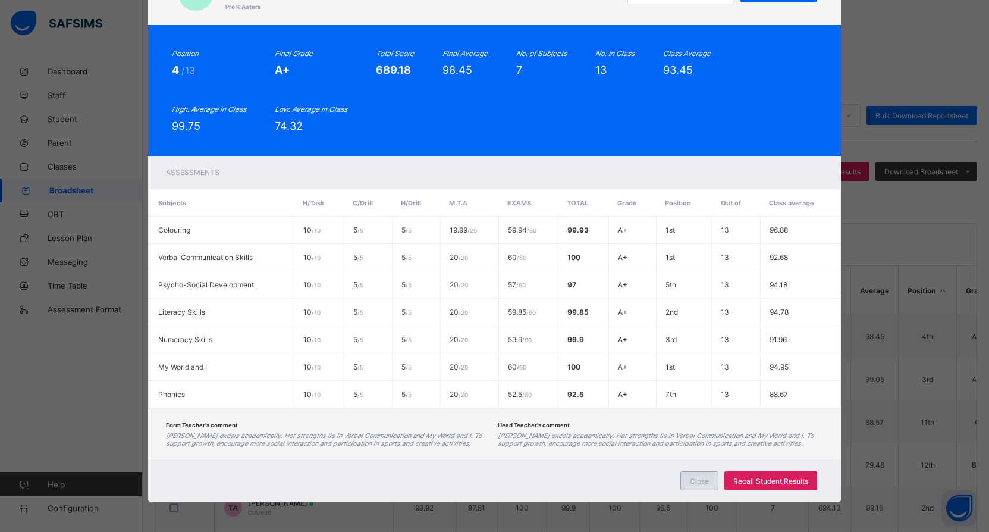
click at [694, 488] on div "Close" at bounding box center [699, 480] width 38 height 19
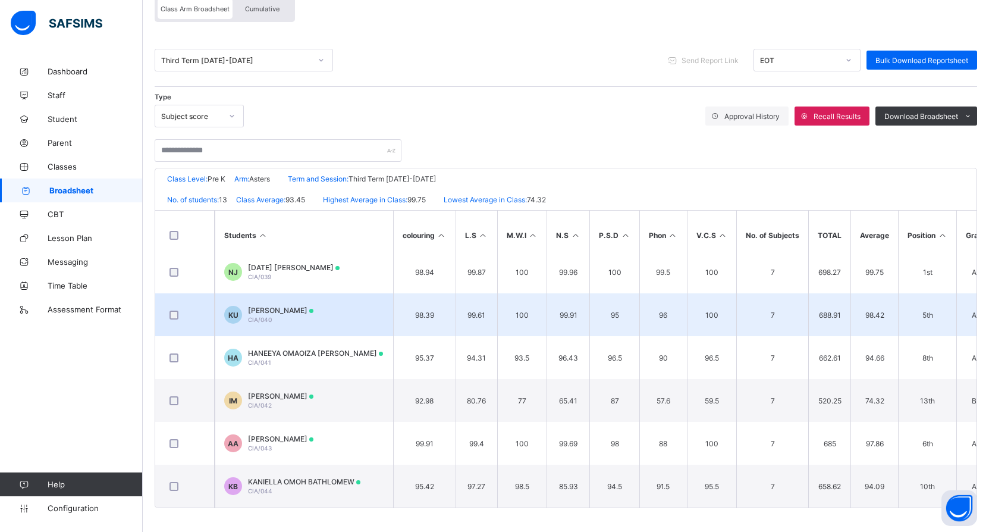
scroll to position [0, 0]
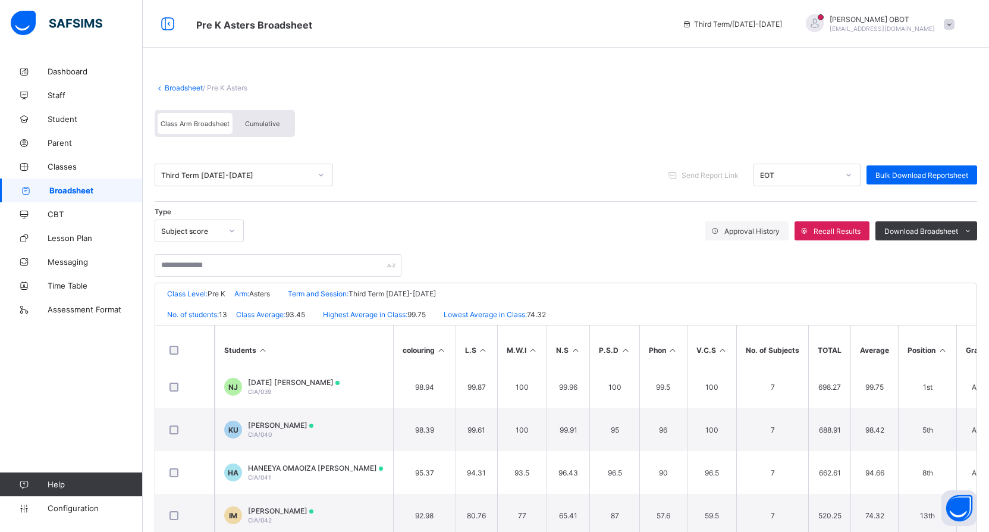
click at [84, 197] on link "Broadsheet" at bounding box center [71, 190] width 143 height 24
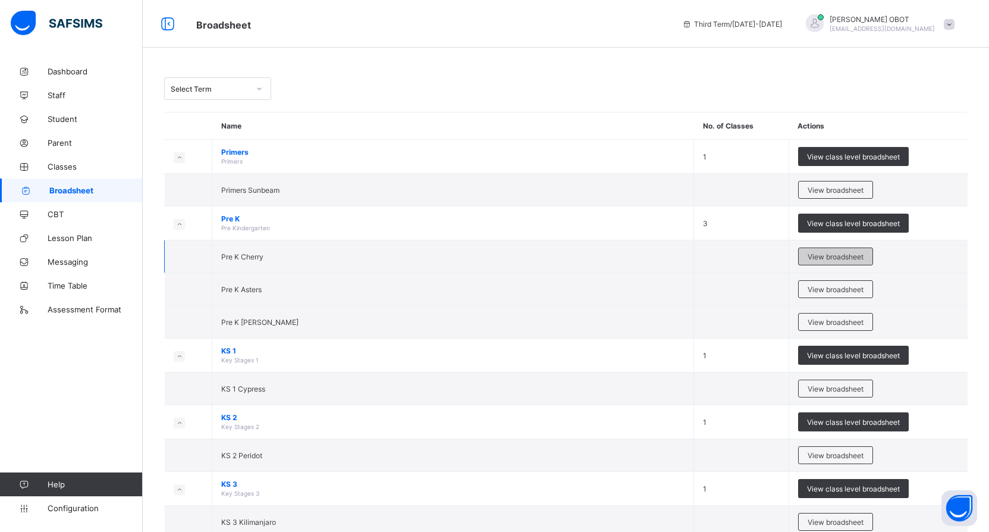
click at [840, 257] on span "View broadsheet" at bounding box center [836, 256] width 56 height 9
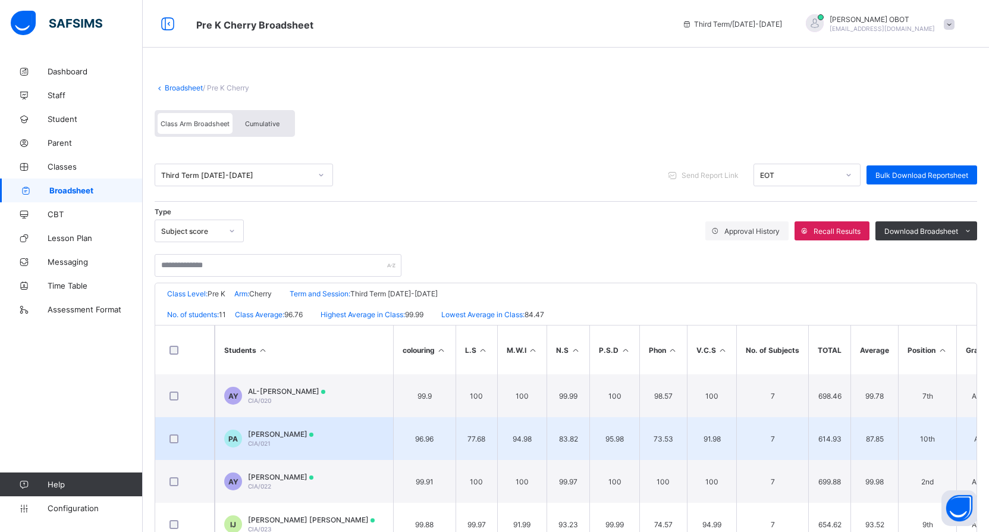
click at [317, 428] on td "PA PHILIP PHILIP ADAGAZU CIA/021" at bounding box center [304, 438] width 178 height 43
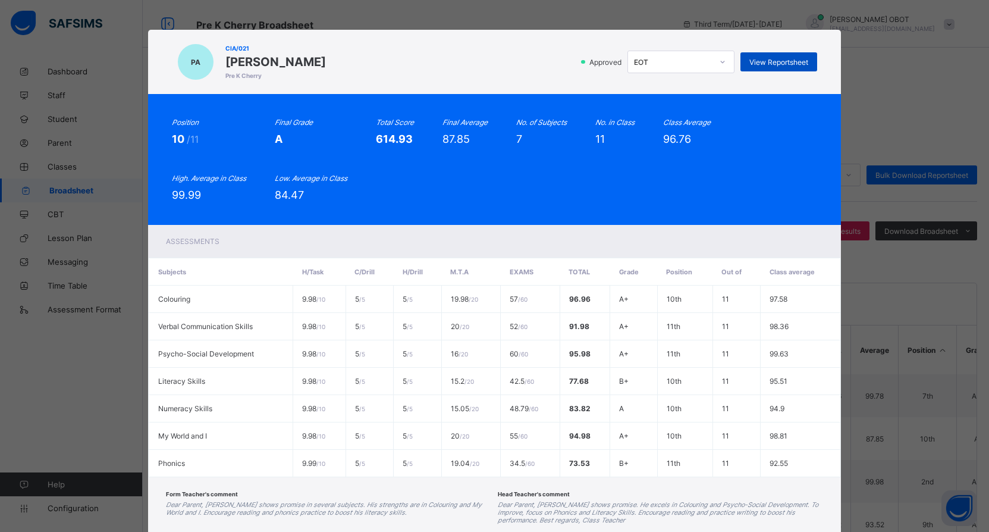
click at [815, 60] on div "View Reportsheet" at bounding box center [778, 61] width 77 height 19
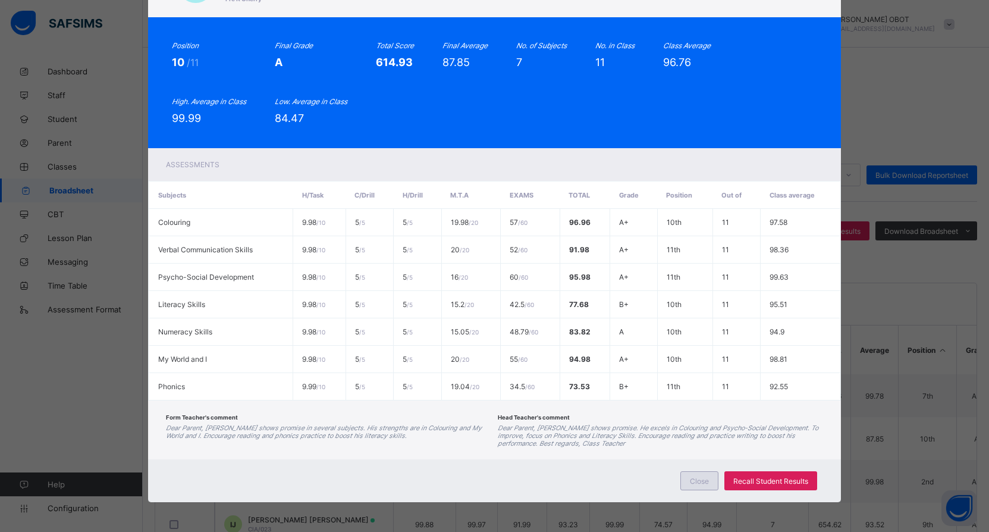
click at [715, 477] on div "Close" at bounding box center [699, 480] width 38 height 19
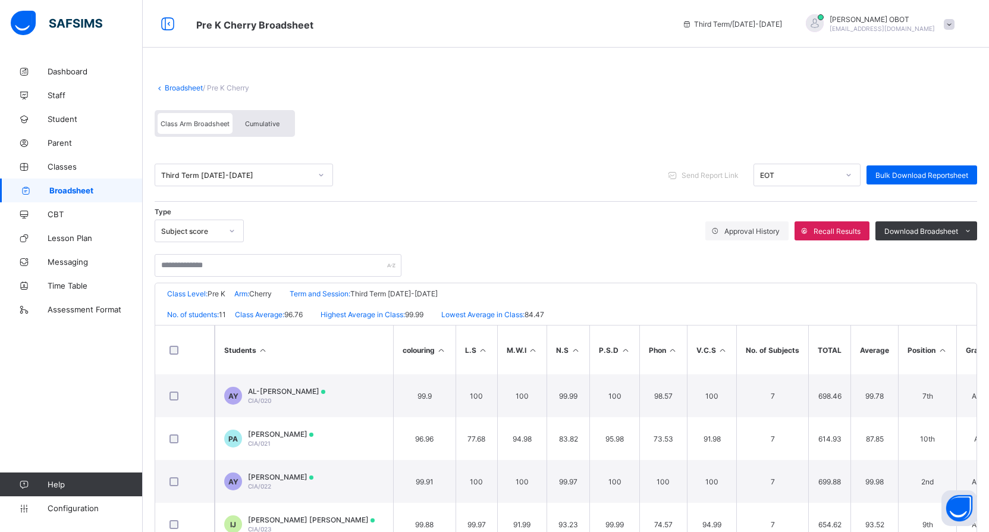
click at [51, 191] on span "Broadsheet" at bounding box center [95, 191] width 93 height 10
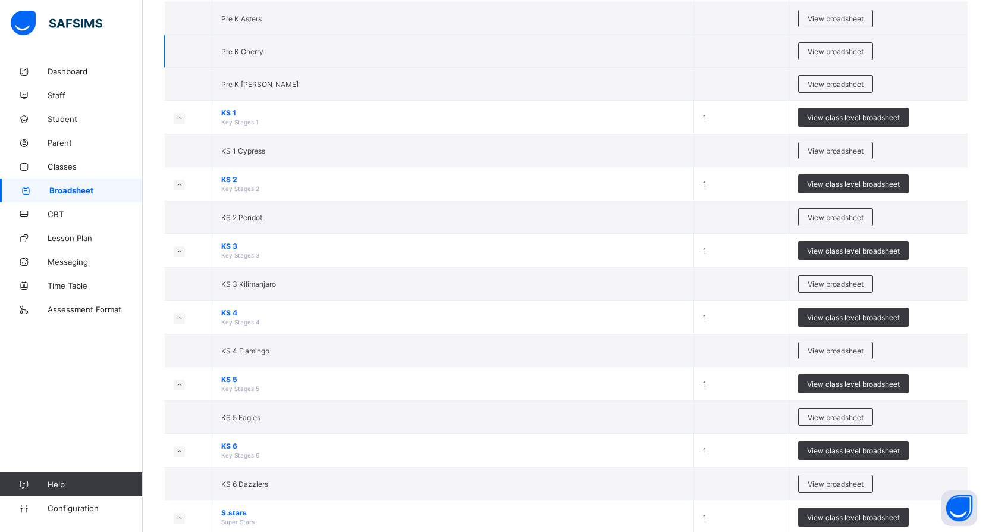
scroll to position [416, 0]
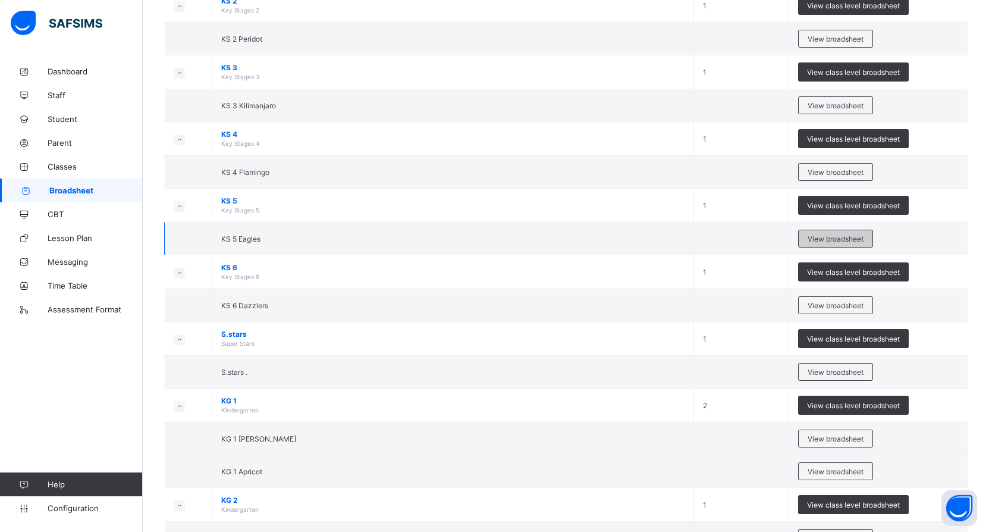
click at [830, 240] on span "View broadsheet" at bounding box center [836, 238] width 56 height 9
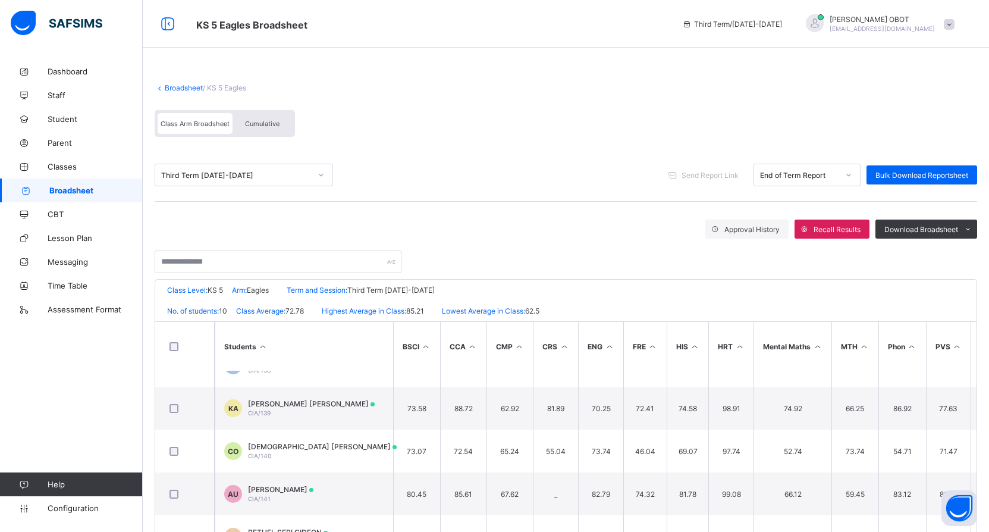
scroll to position [59, 0]
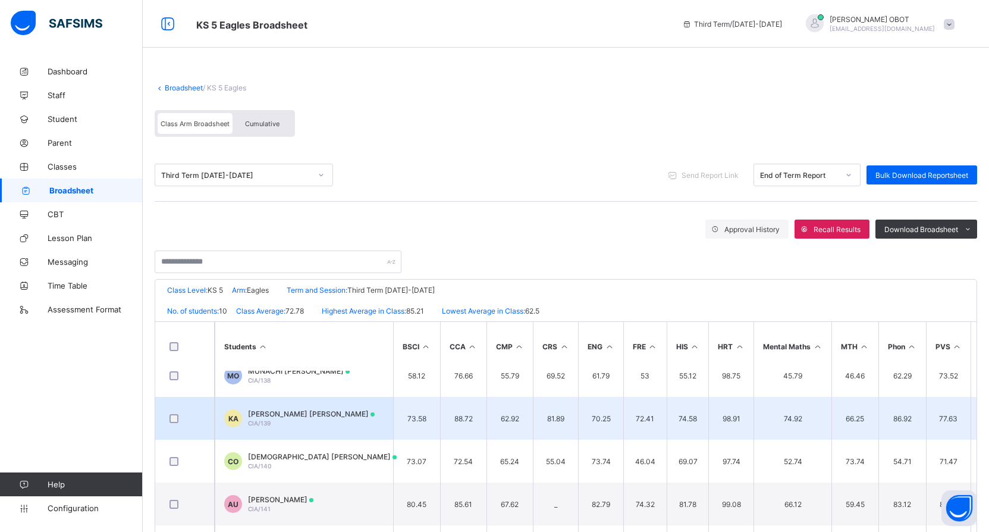
click at [334, 419] on div "KAMSIYOCHUKWU LUCY ANYANWU CIA/139" at bounding box center [311, 418] width 127 height 18
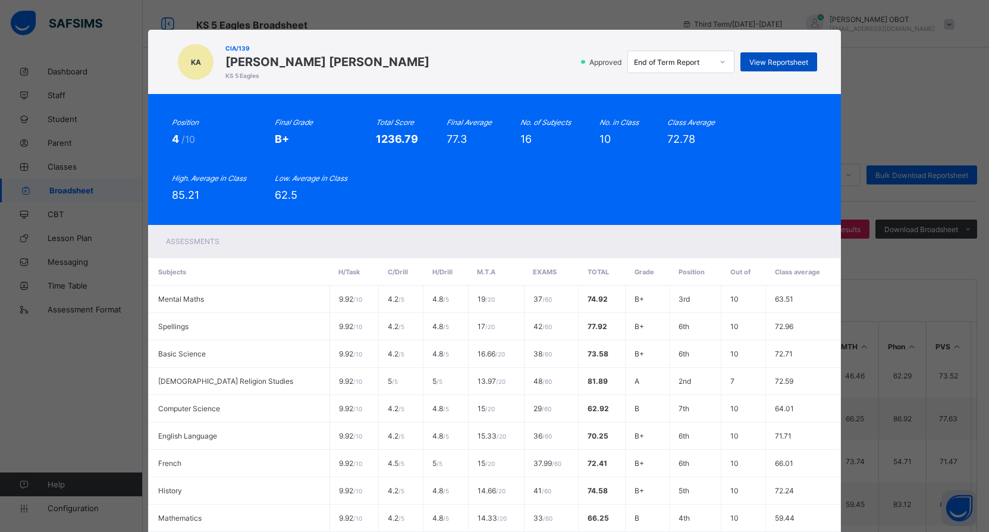
click at [752, 61] on span "View Reportsheet" at bounding box center [778, 62] width 59 height 9
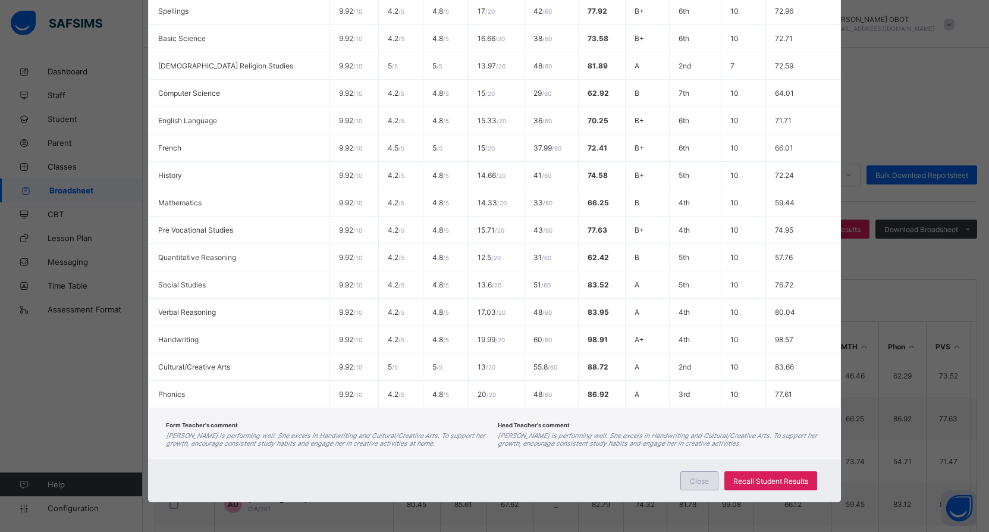
click at [699, 481] on span "Close" at bounding box center [699, 480] width 19 height 9
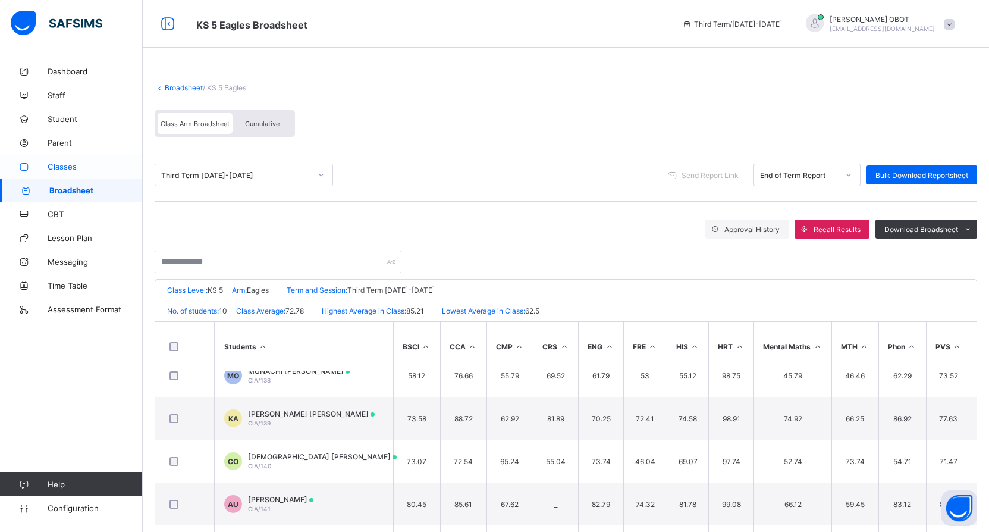
scroll to position [111, 0]
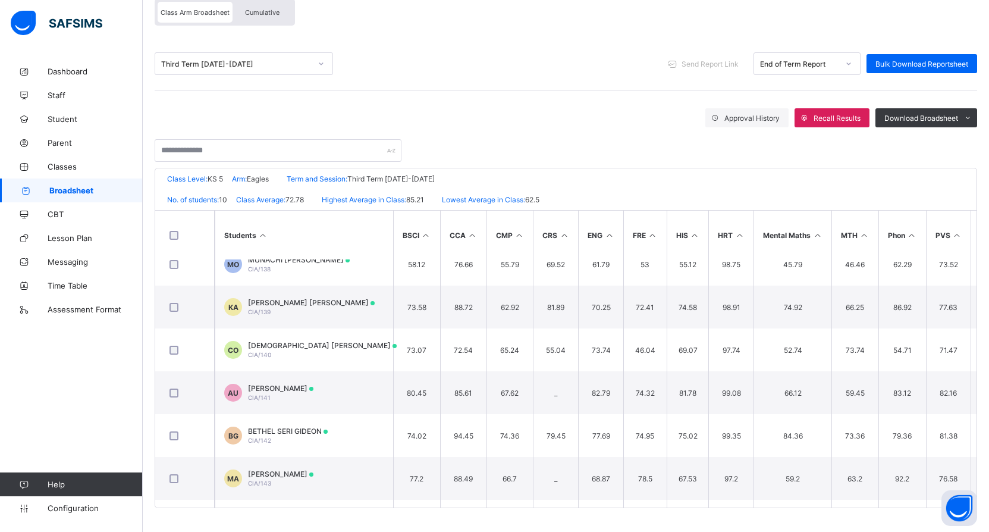
click at [102, 186] on span "Broadsheet" at bounding box center [95, 191] width 93 height 10
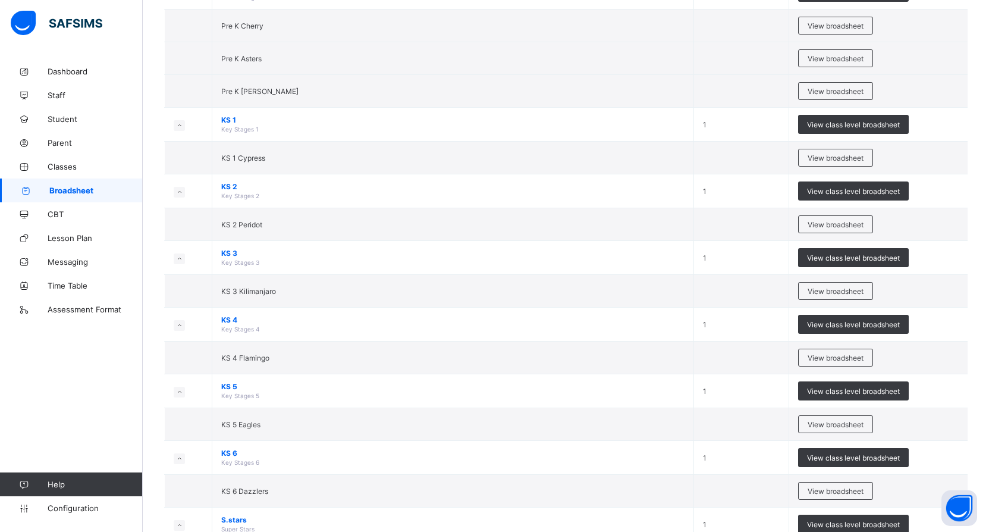
scroll to position [171, 0]
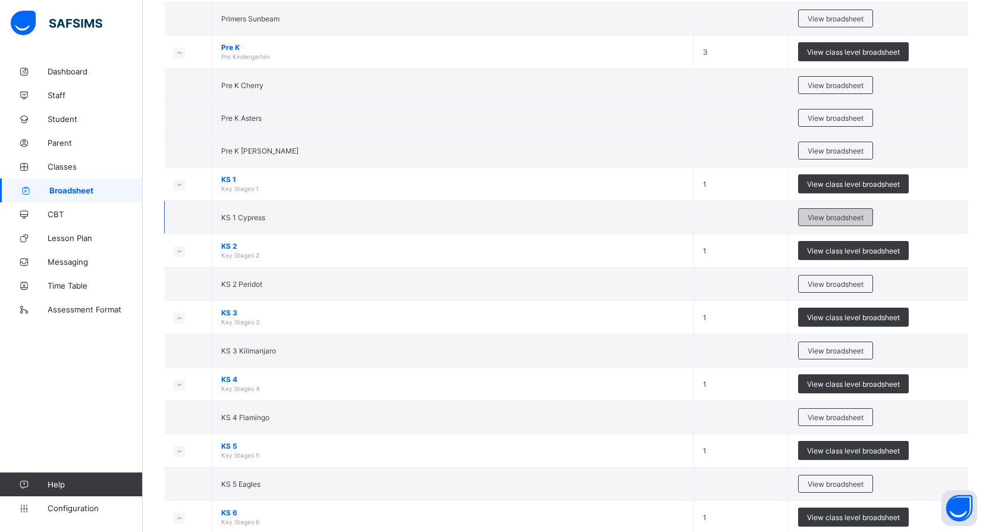
click at [824, 213] on span "View broadsheet" at bounding box center [836, 217] width 56 height 9
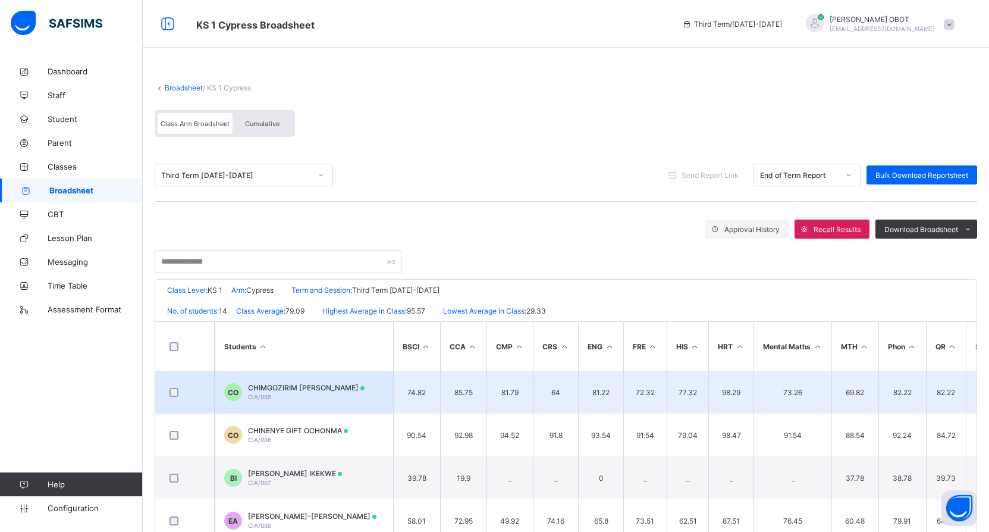
click at [331, 388] on span "CHIMGOZIRIM OLIVIA OKAFOR" at bounding box center [306, 387] width 117 height 9
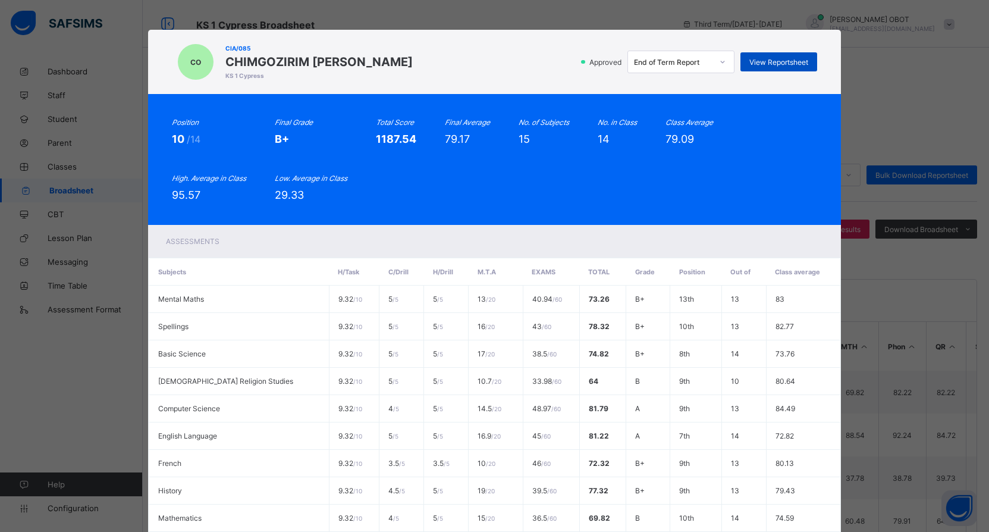
click at [777, 59] on span "View Reportsheet" at bounding box center [778, 62] width 59 height 9
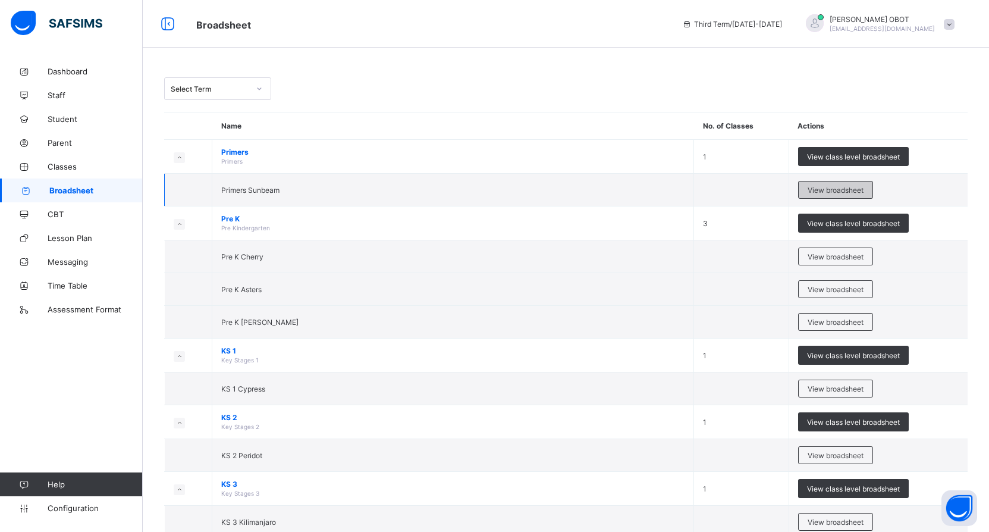
click at [849, 194] on span "View broadsheet" at bounding box center [836, 190] width 56 height 9
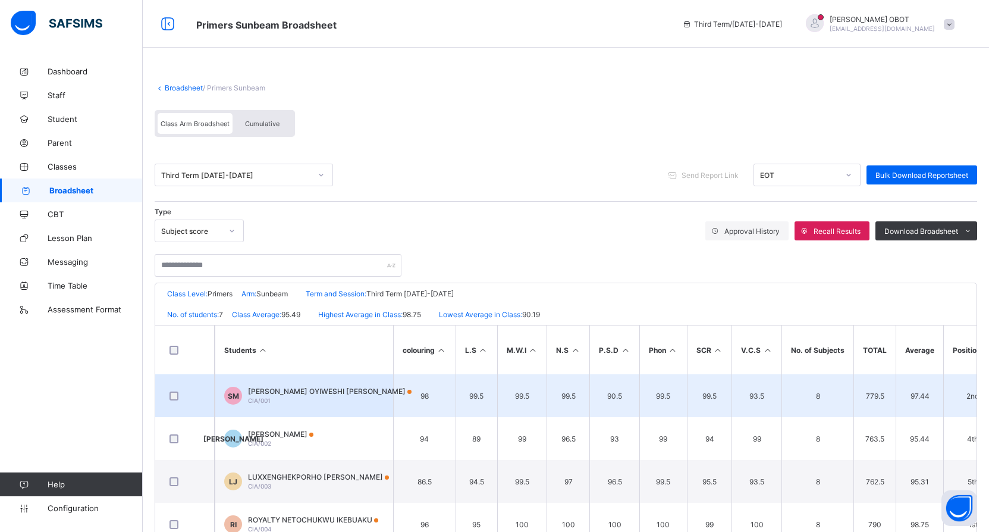
click at [337, 386] on td "SM SHALOM-GRACE OYIWESHI MOSES CIA/001" at bounding box center [304, 395] width 178 height 43
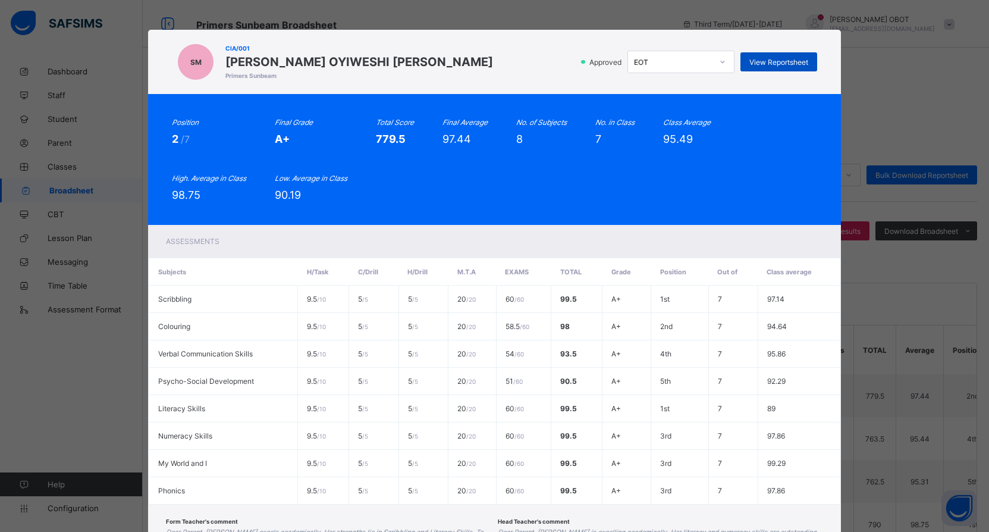
click at [786, 66] on span "View Reportsheet" at bounding box center [778, 62] width 59 height 9
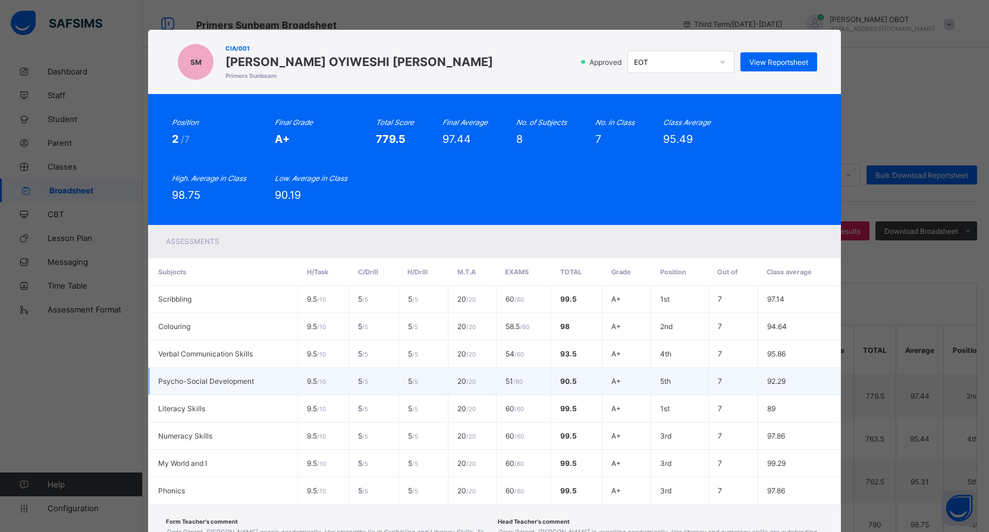
scroll to position [104, 0]
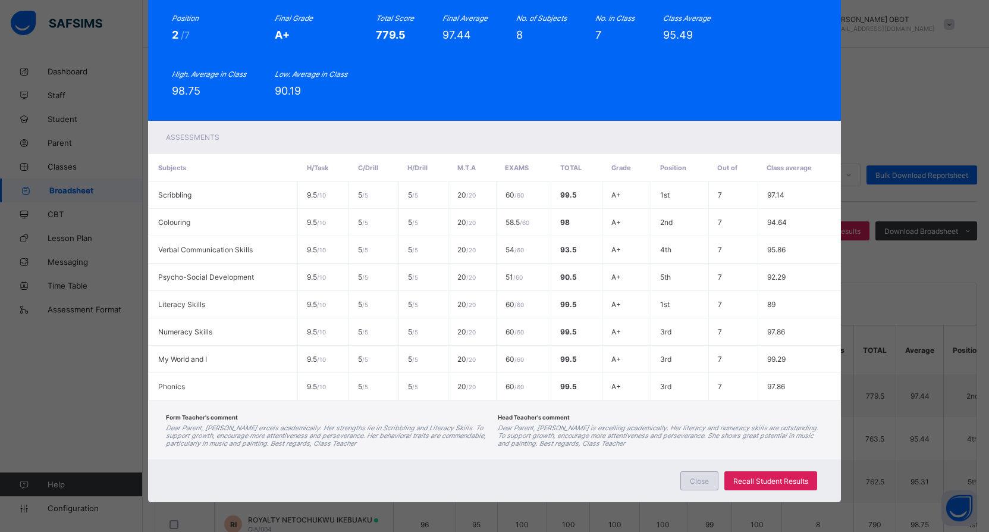
click at [710, 481] on div "Close" at bounding box center [699, 480] width 38 height 19
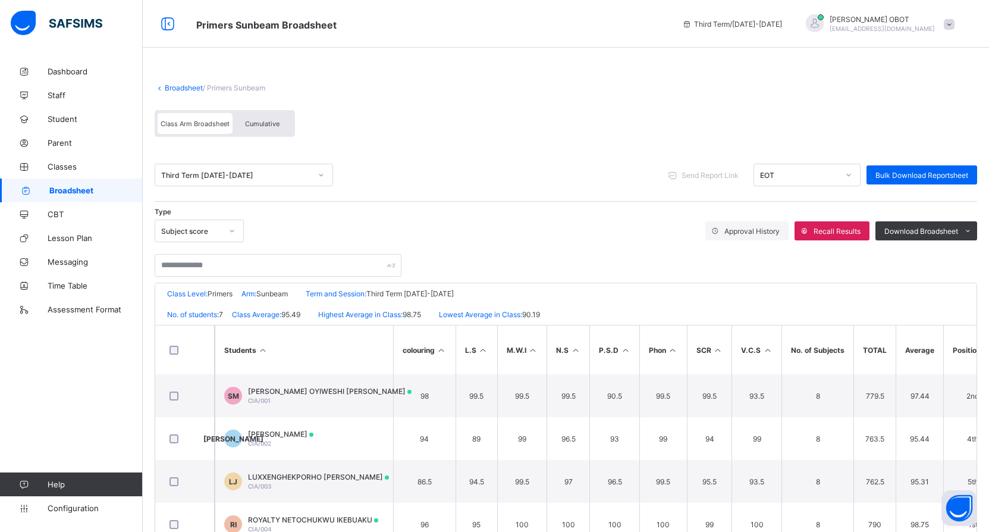
click at [101, 184] on link "Broadsheet" at bounding box center [71, 190] width 143 height 24
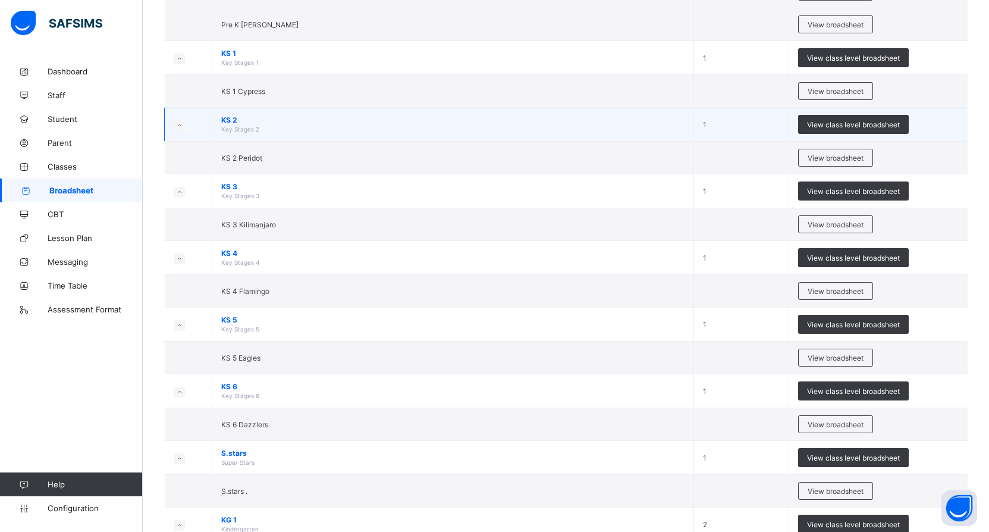
scroll to position [469, 0]
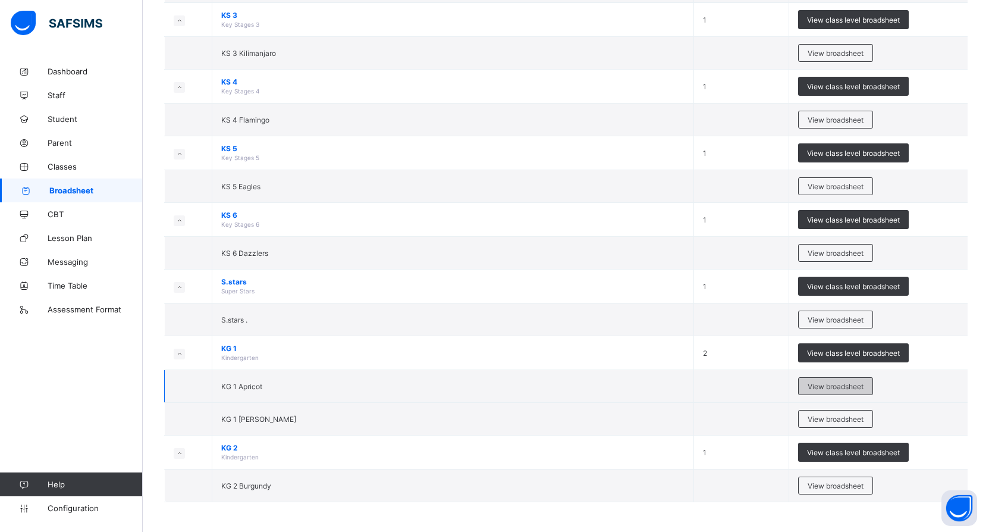
click at [839, 384] on span "View broadsheet" at bounding box center [836, 386] width 56 height 9
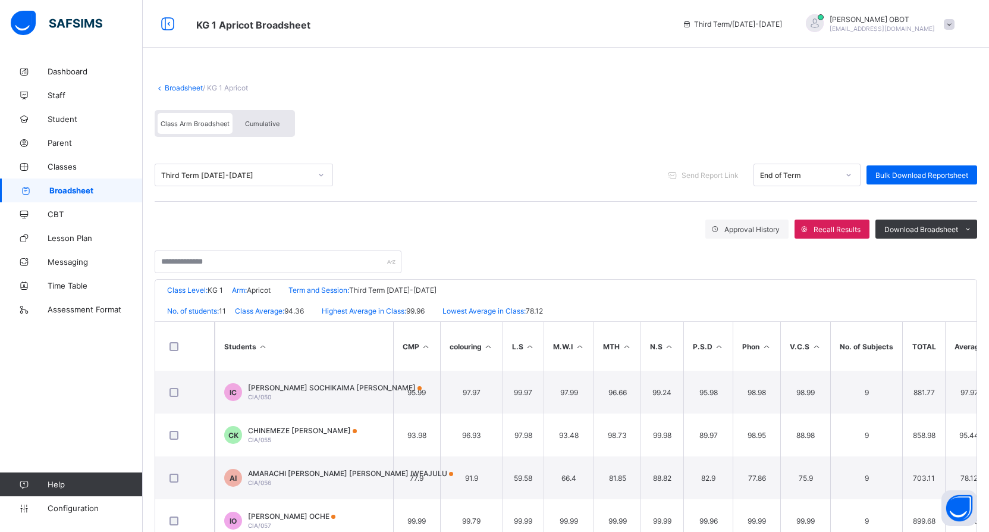
click at [309, 386] on span "[PERSON_NAME] SOCHIKAIMA [PERSON_NAME]" at bounding box center [335, 387] width 174 height 9
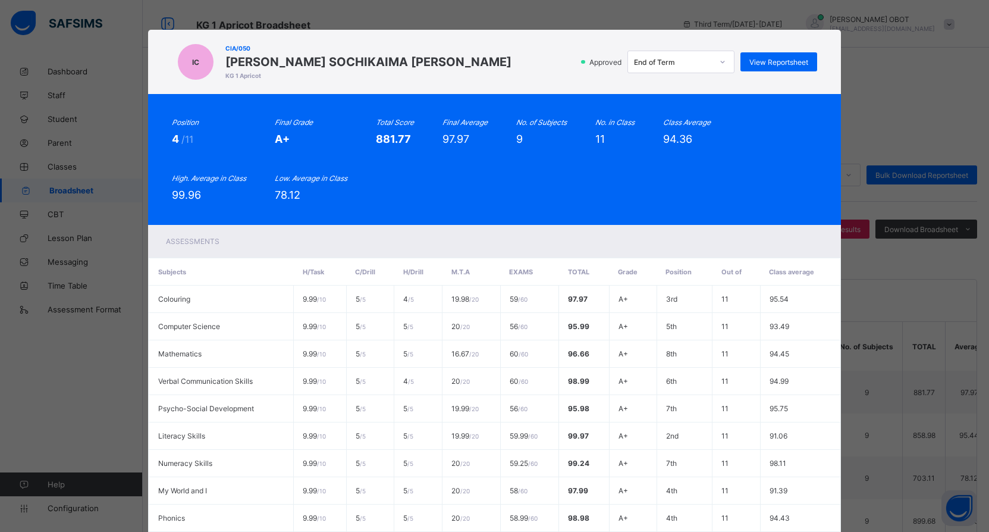
click at [781, 50] on div "IC CIA/050 ISABELLA SOCHIKAIMA COLLINS KG 1 Apricot Approved End of Term View R…" at bounding box center [494, 62] width 645 height 40
click at [780, 58] on span "View Reportsheet" at bounding box center [778, 62] width 59 height 9
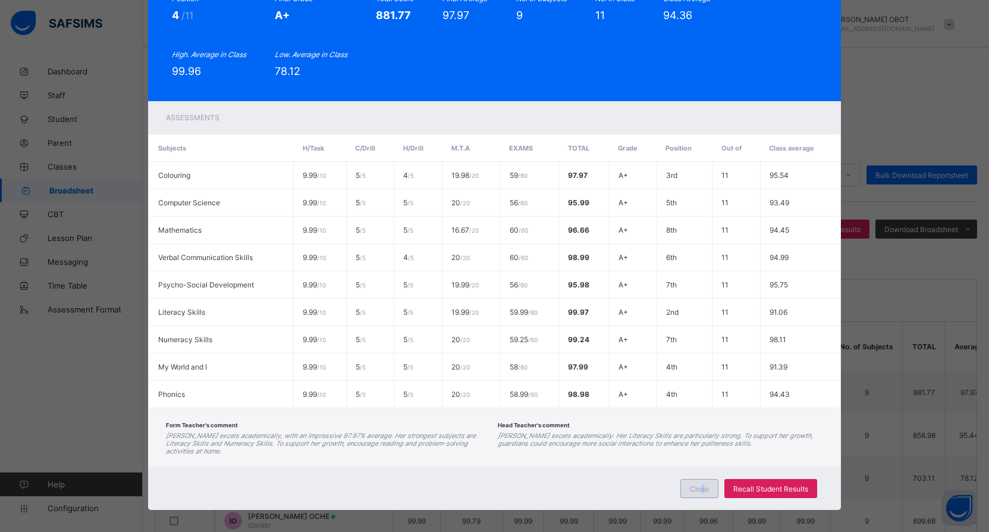
click at [704, 484] on span "Close" at bounding box center [699, 488] width 19 height 9
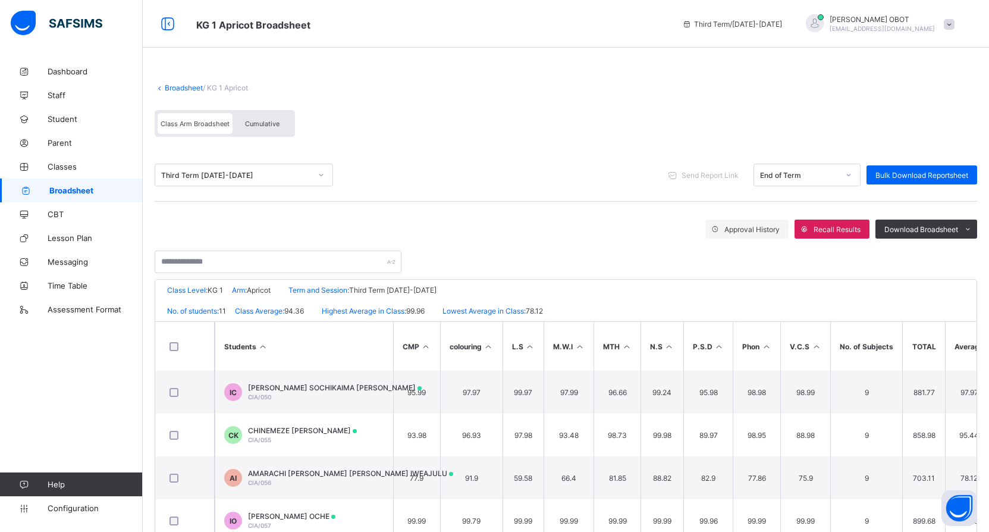
click at [106, 189] on span "Broadsheet" at bounding box center [95, 191] width 93 height 10
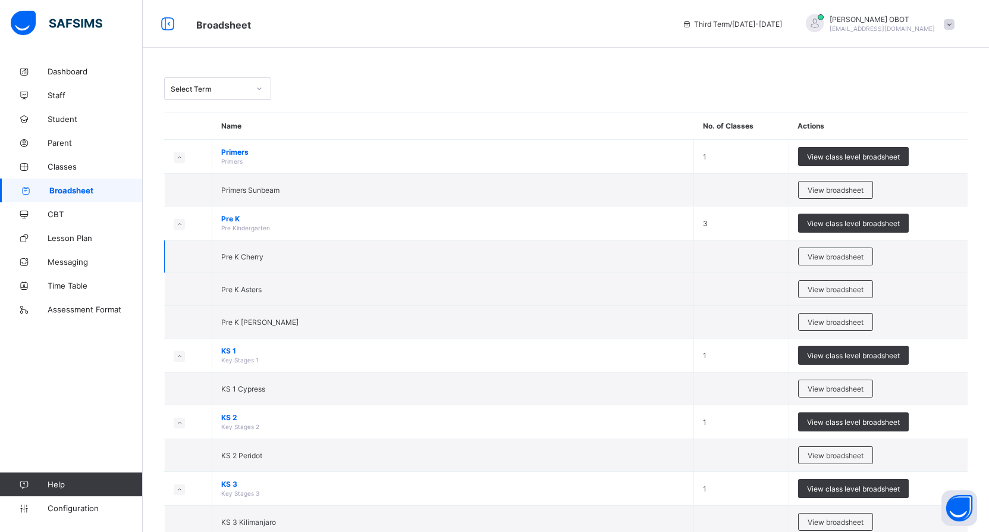
scroll to position [59, 0]
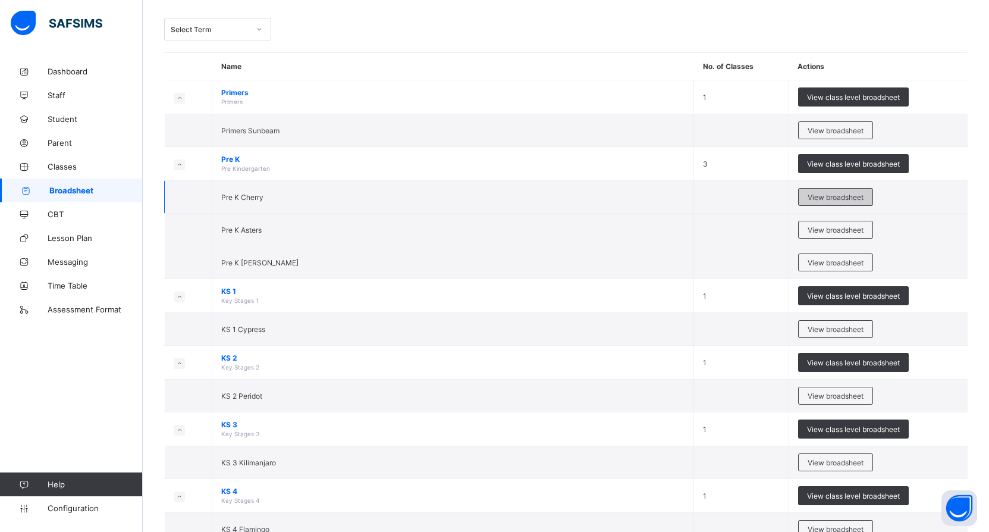
click at [821, 200] on span "View broadsheet" at bounding box center [836, 197] width 56 height 9
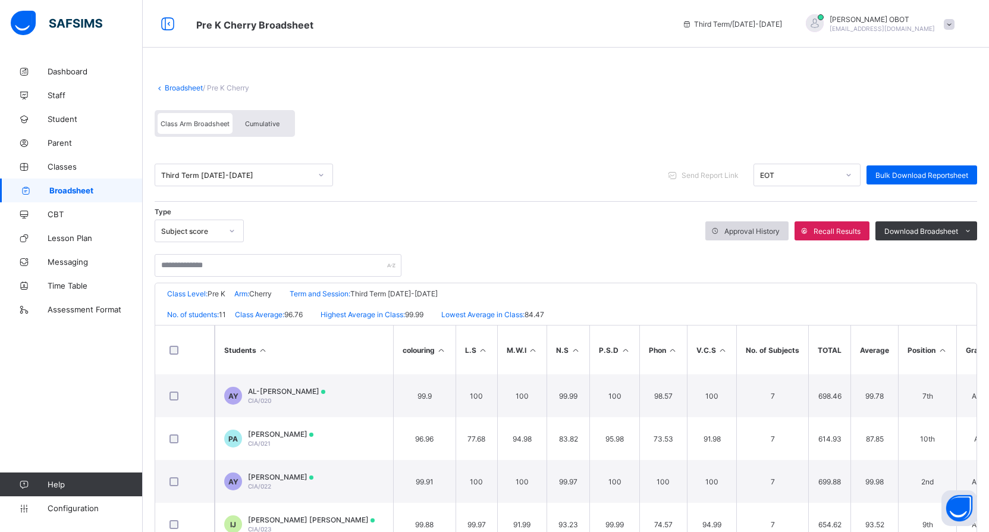
click at [789, 230] on div "Approval History" at bounding box center [746, 230] width 83 height 19
click at [78, 509] on span "Configuration" at bounding box center [95, 508] width 95 height 10
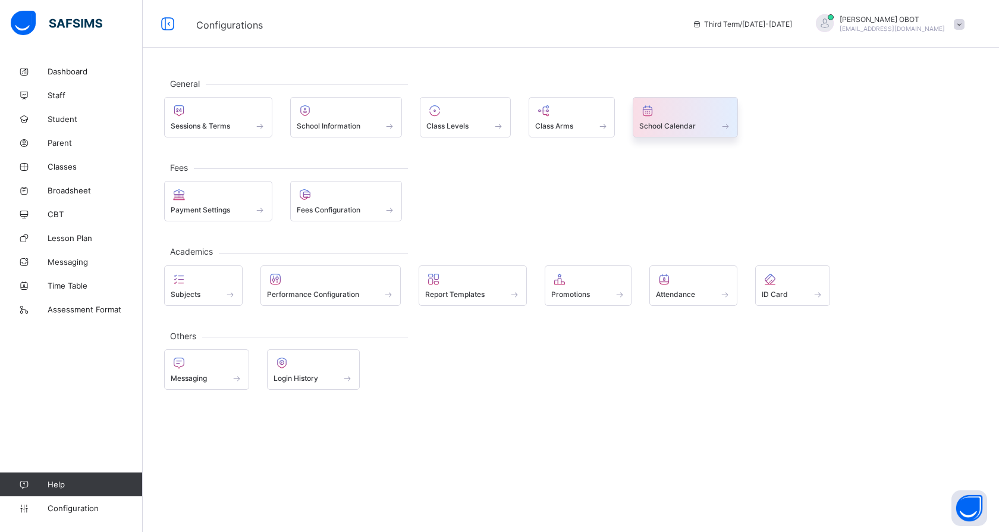
click at [667, 124] on span "School Calendar" at bounding box center [667, 125] width 56 height 9
